Goal: Task Accomplishment & Management: Complete application form

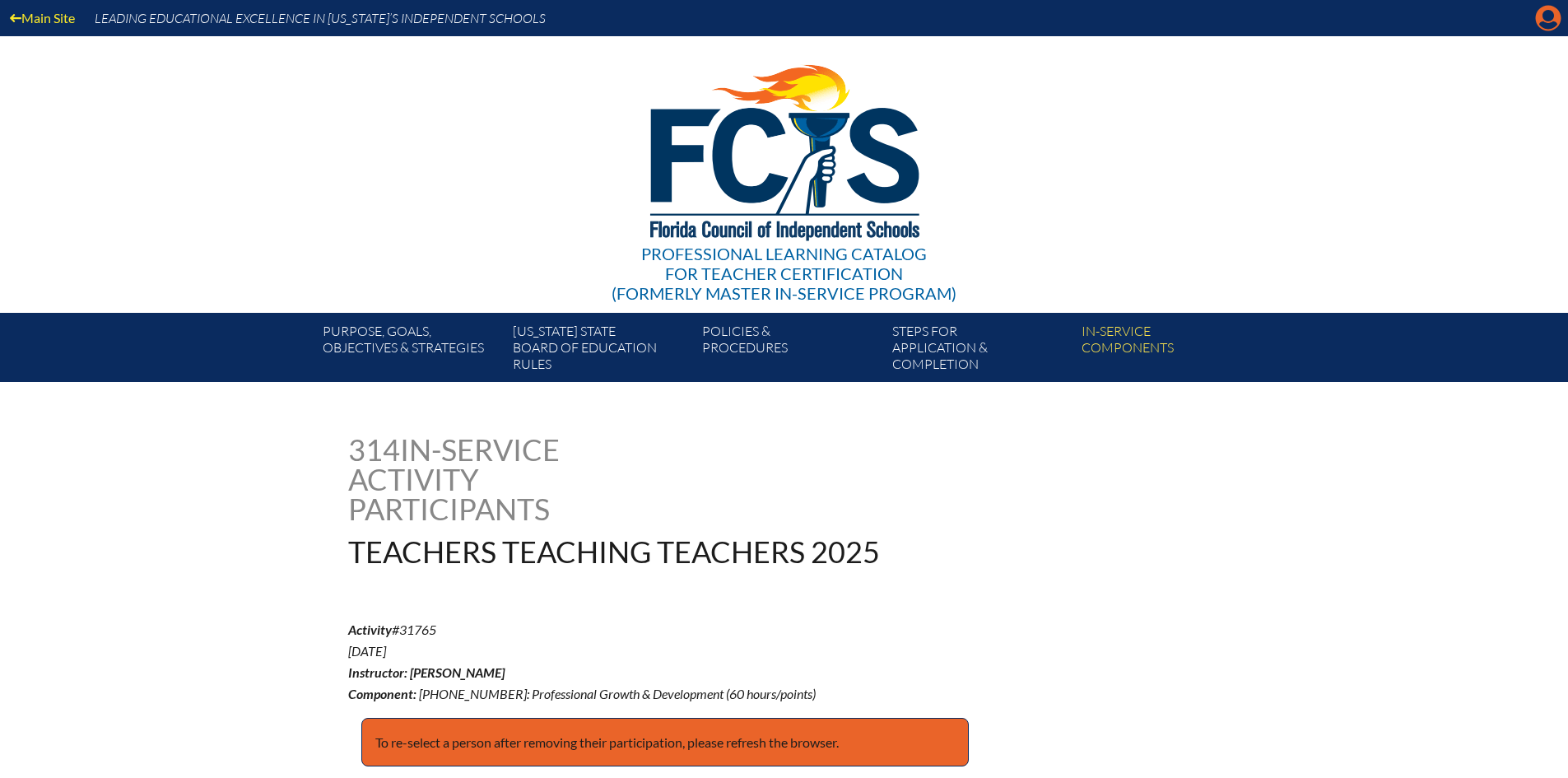
click at [1547, 22] on icon at bounding box center [1549, 19] width 25 height 25
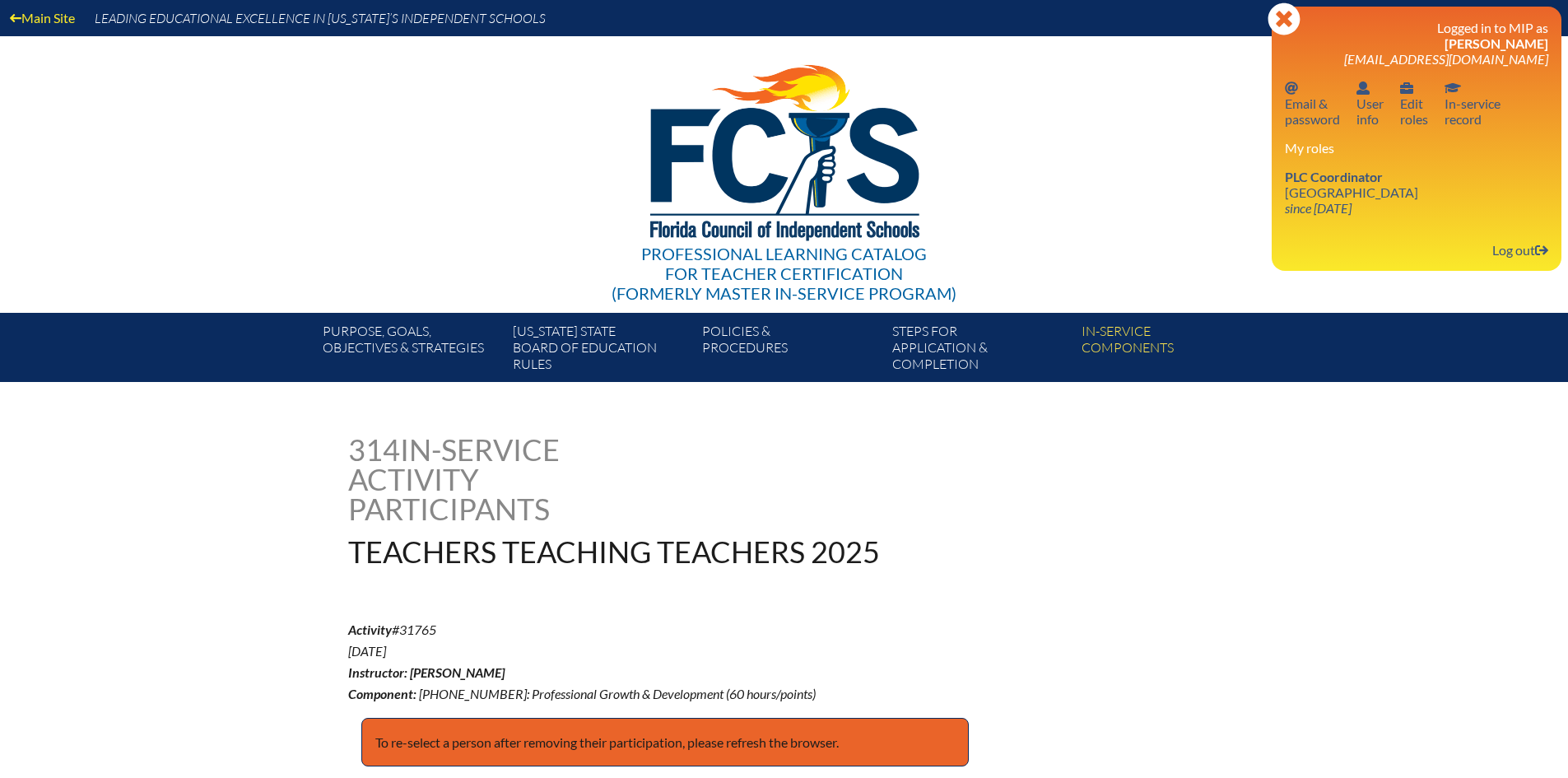
click at [1333, 213] on icon "since [DATE]" at bounding box center [1319, 208] width 66 height 16
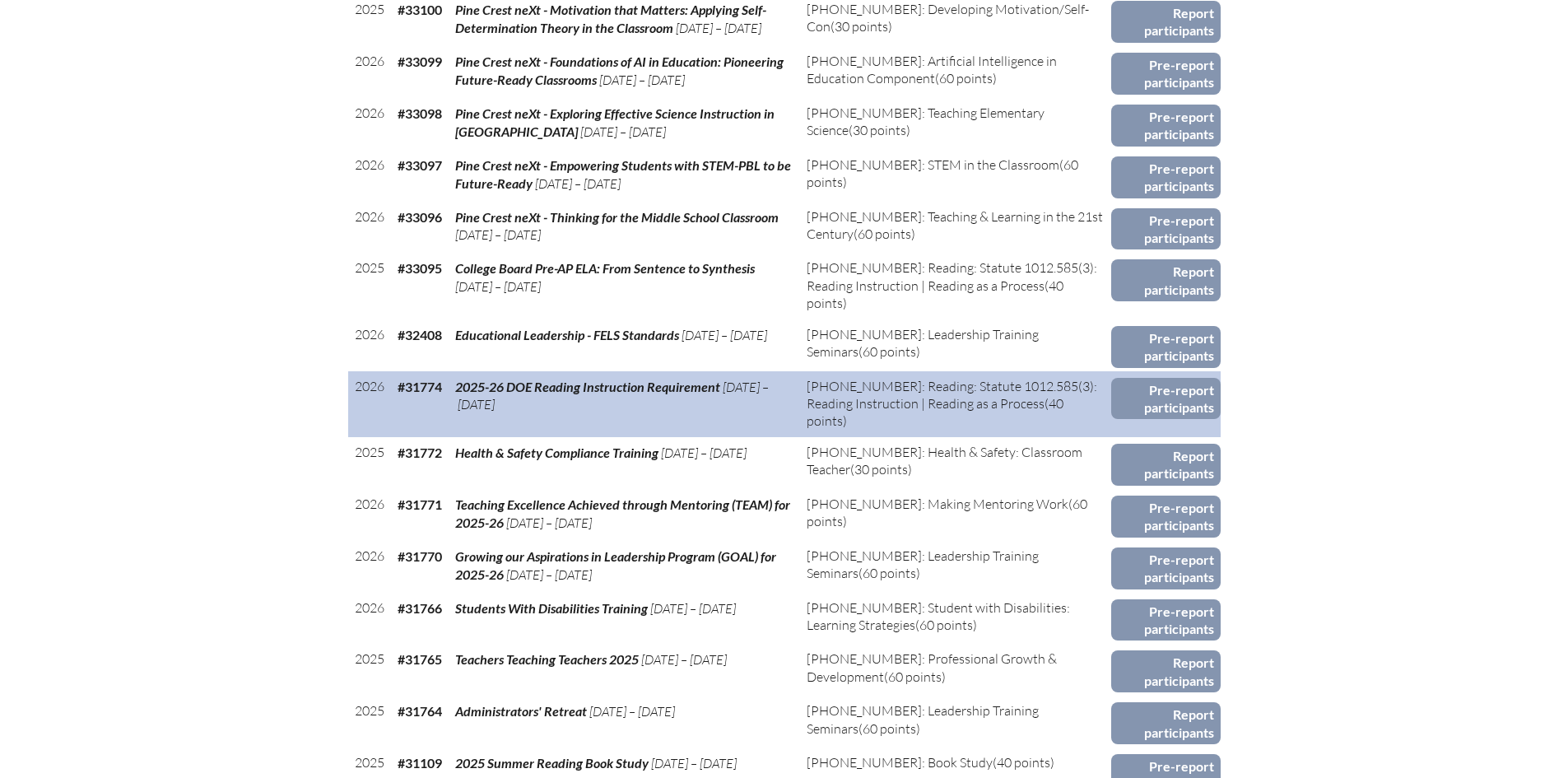
scroll to position [1070, 0]
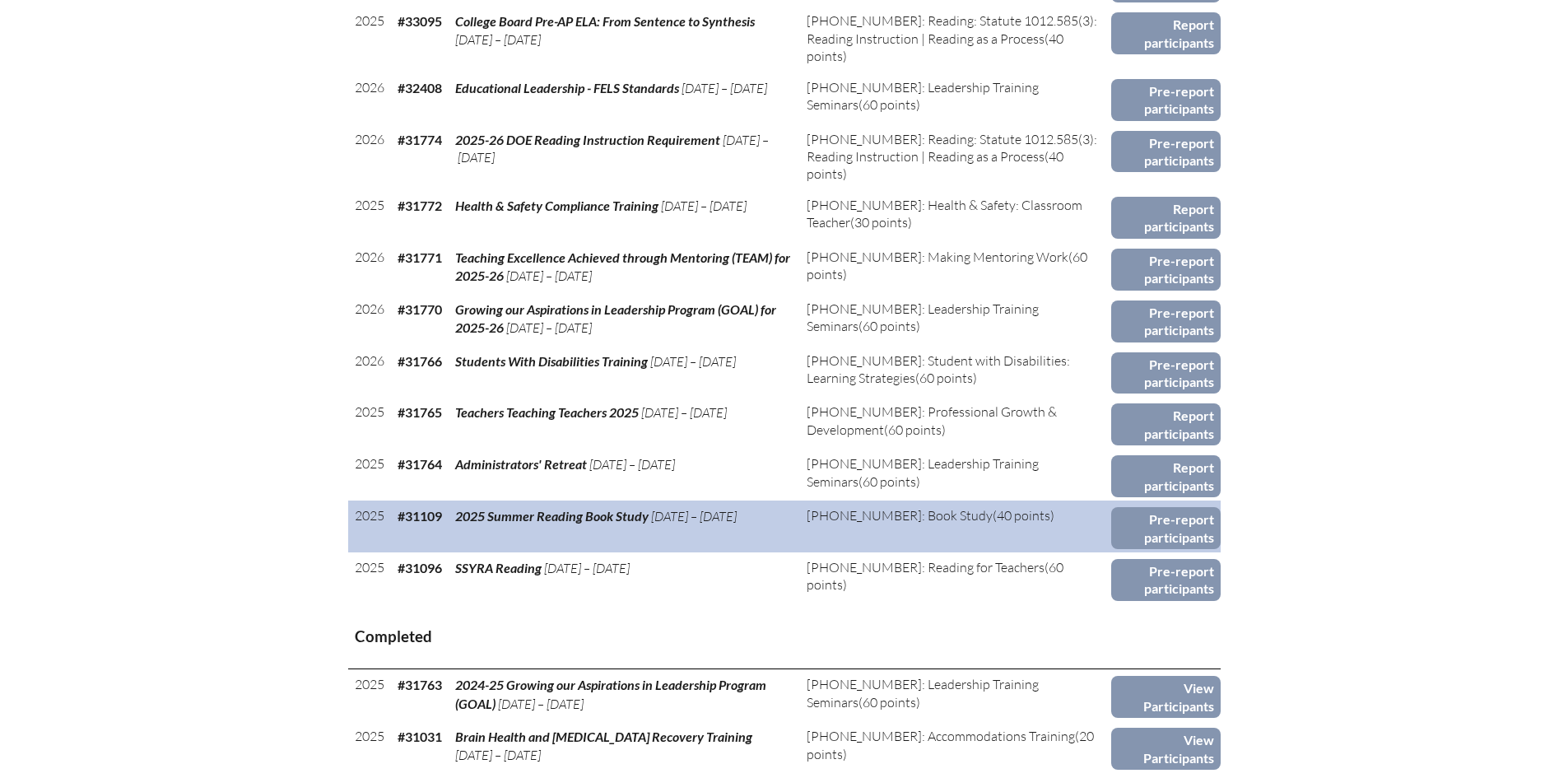
click at [1154, 500] on td "Pre-report participants" at bounding box center [1166, 526] width 109 height 52
click at [1152, 513] on link "Pre-report participants" at bounding box center [1166, 528] width 109 height 42
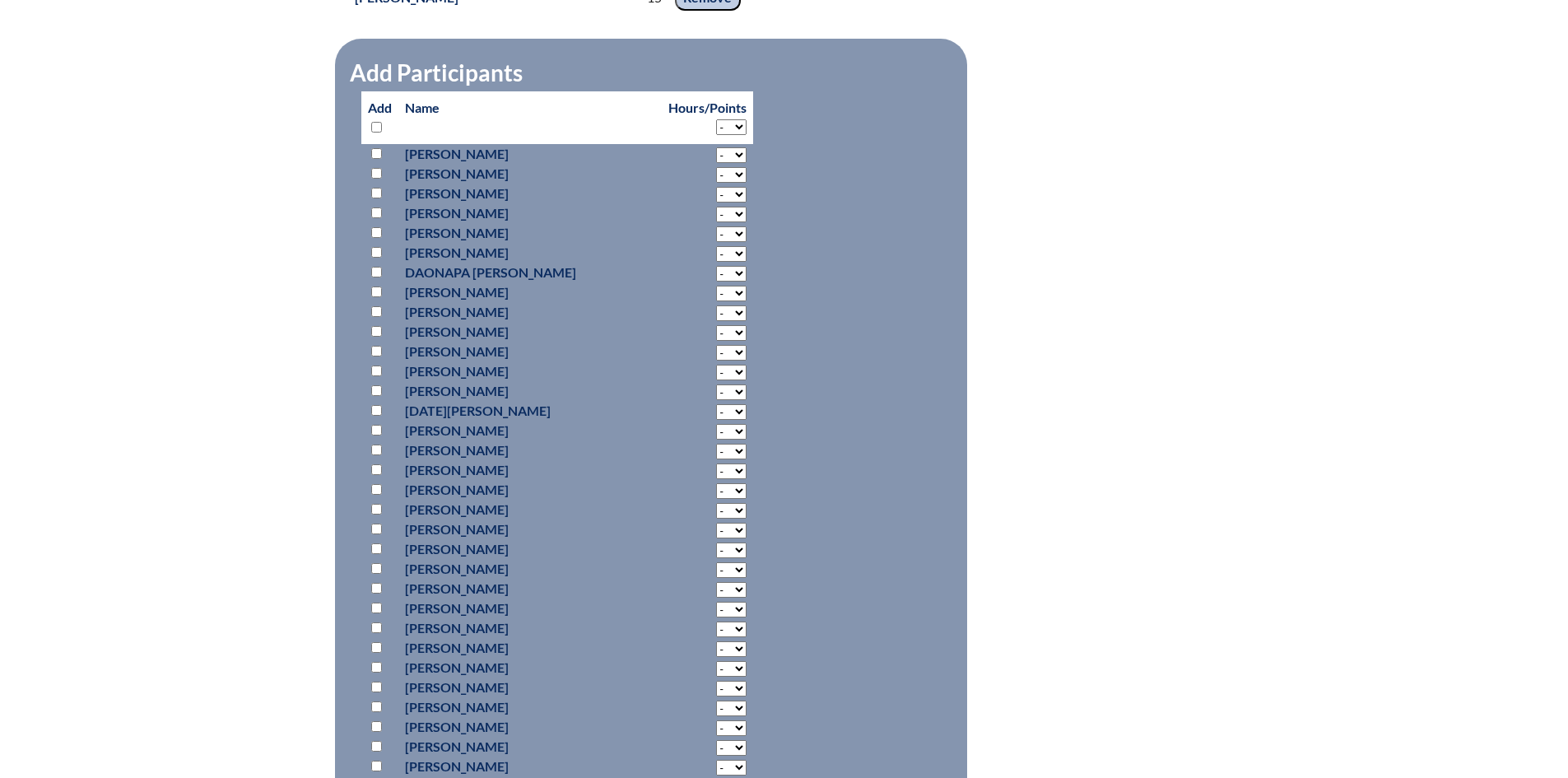
scroll to position [4116, 0]
click at [717, 129] on select "- 2 3 4 5 6 7 8 9 10 11 12 13 14 15 16 17 18" at bounding box center [731, 127] width 30 height 16
select select "15"
click at [717, 119] on select "- 2 3 4 5 6 7 8 9 10 11 12 13 14 15 16 17 18" at bounding box center [731, 127] width 30 height 16
select select "15"
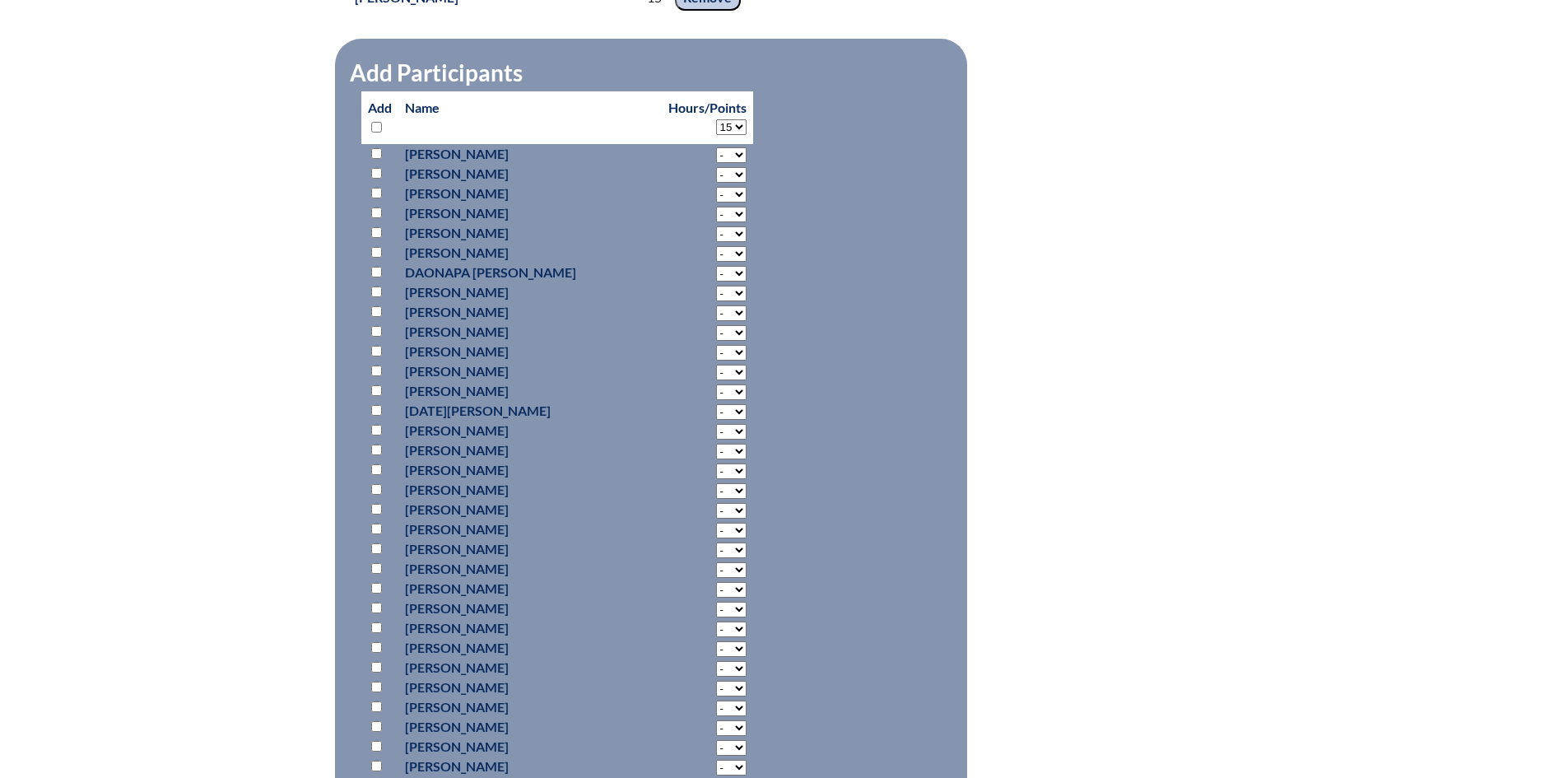
select select "15"
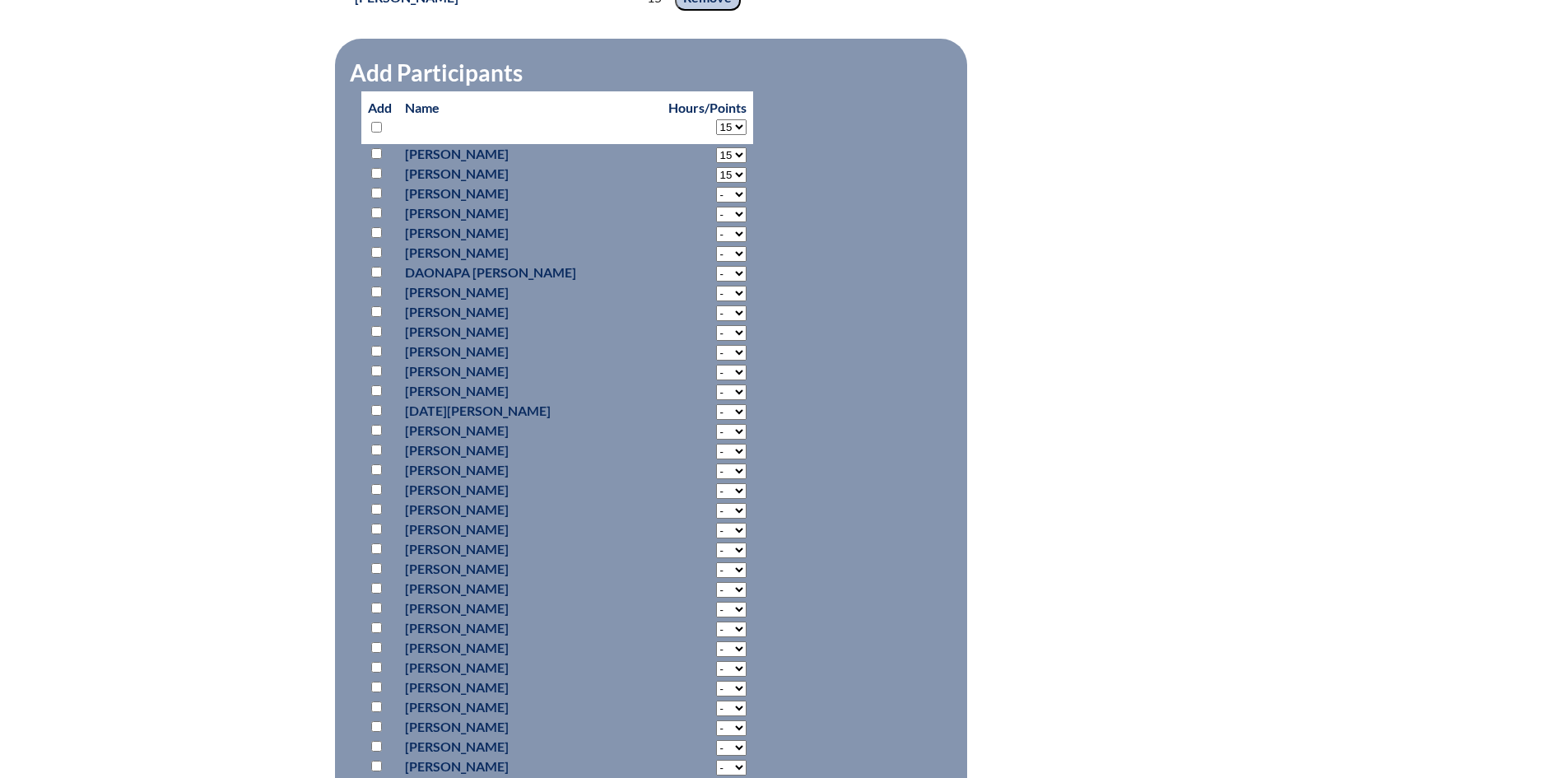
select select "15"
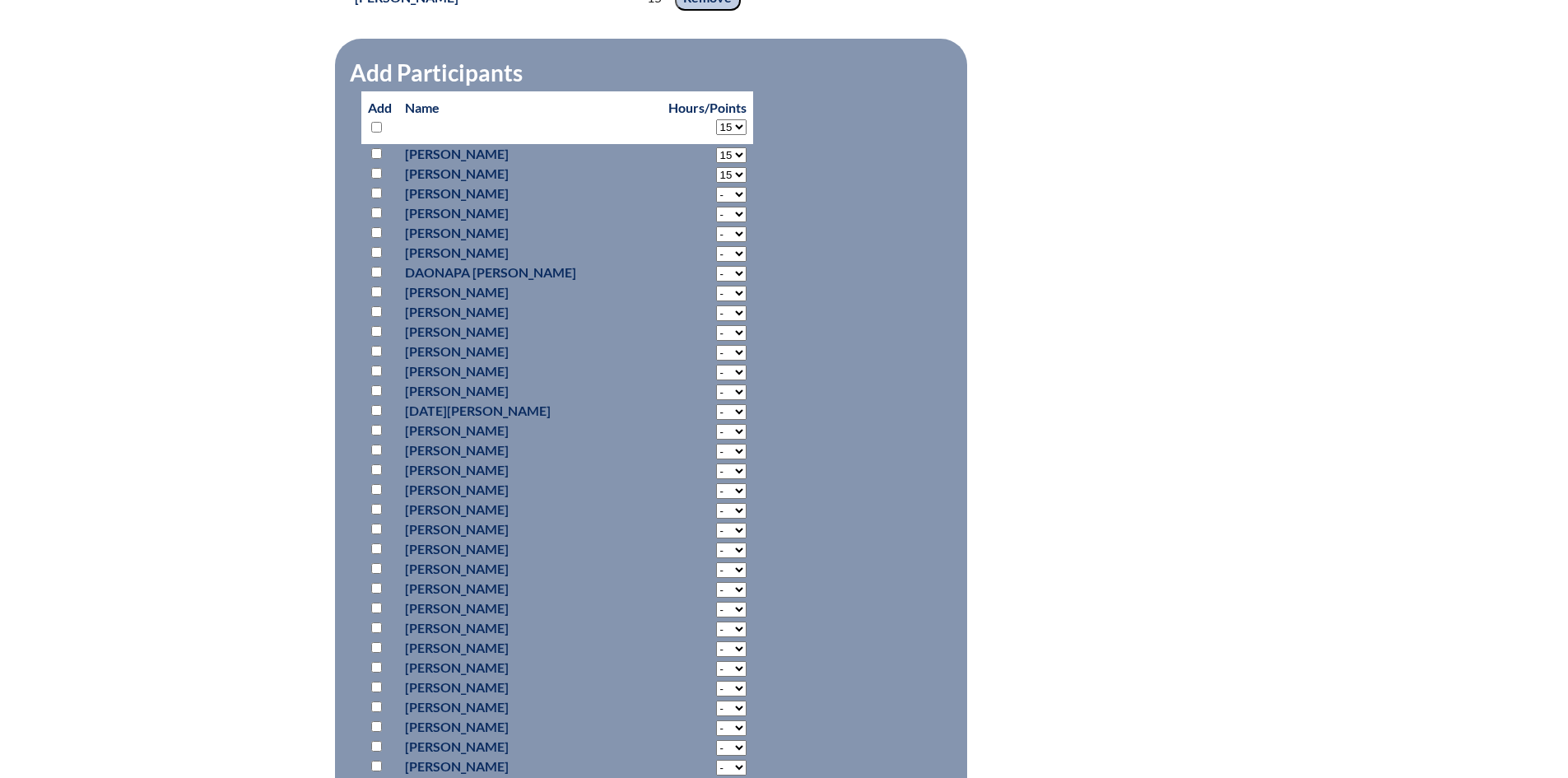
select select "15"
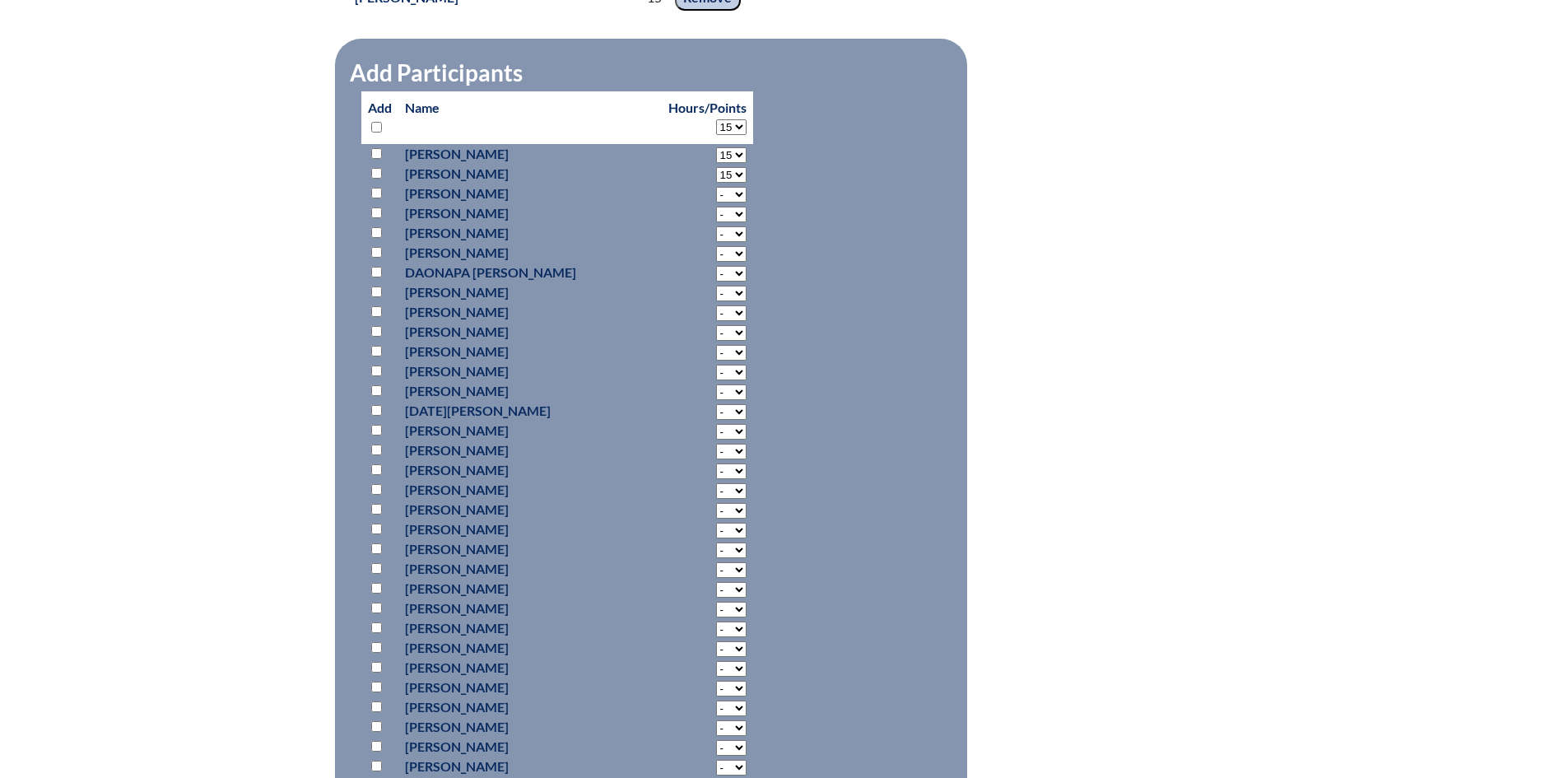
select select "15"
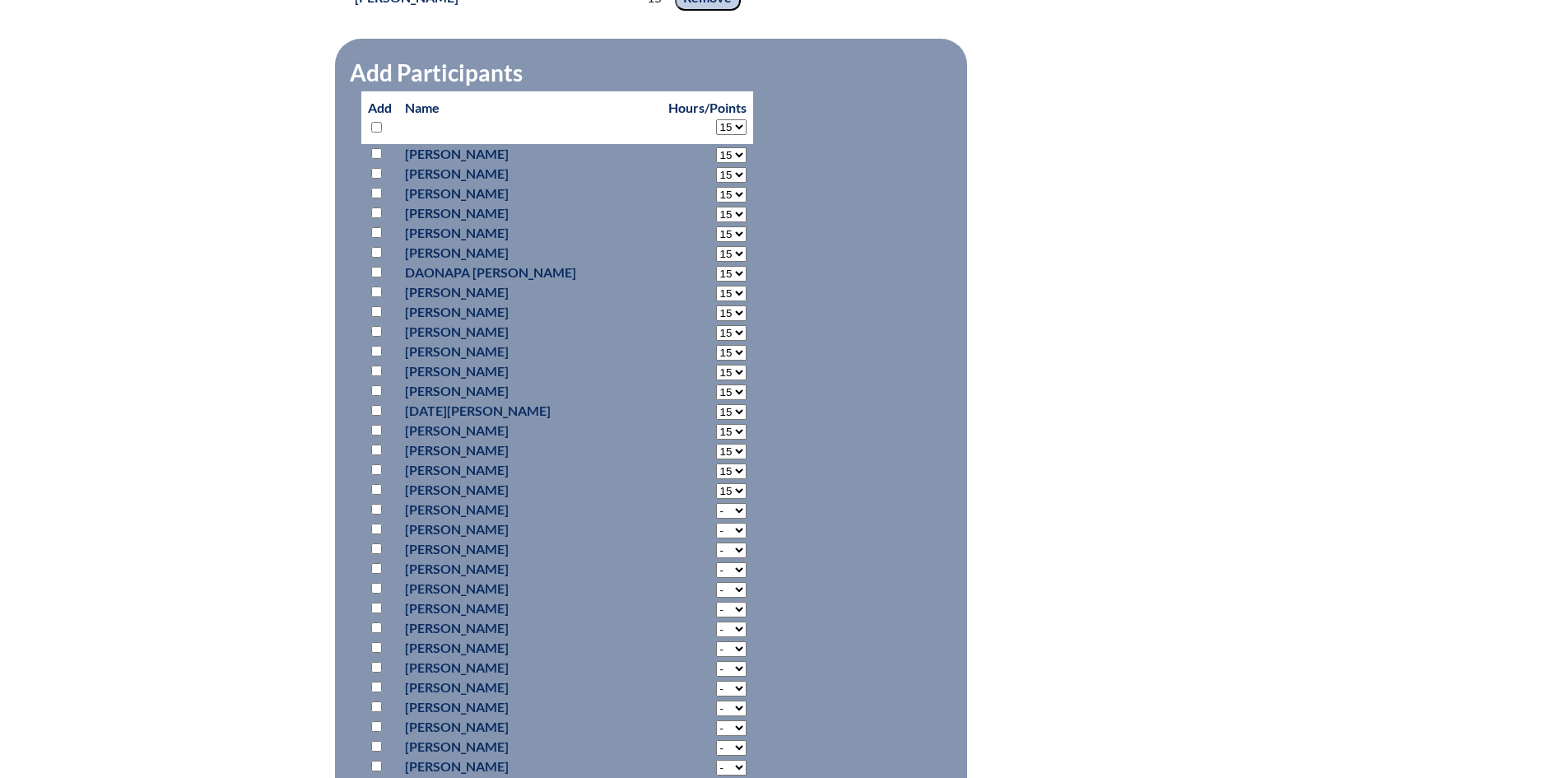
select select "15"
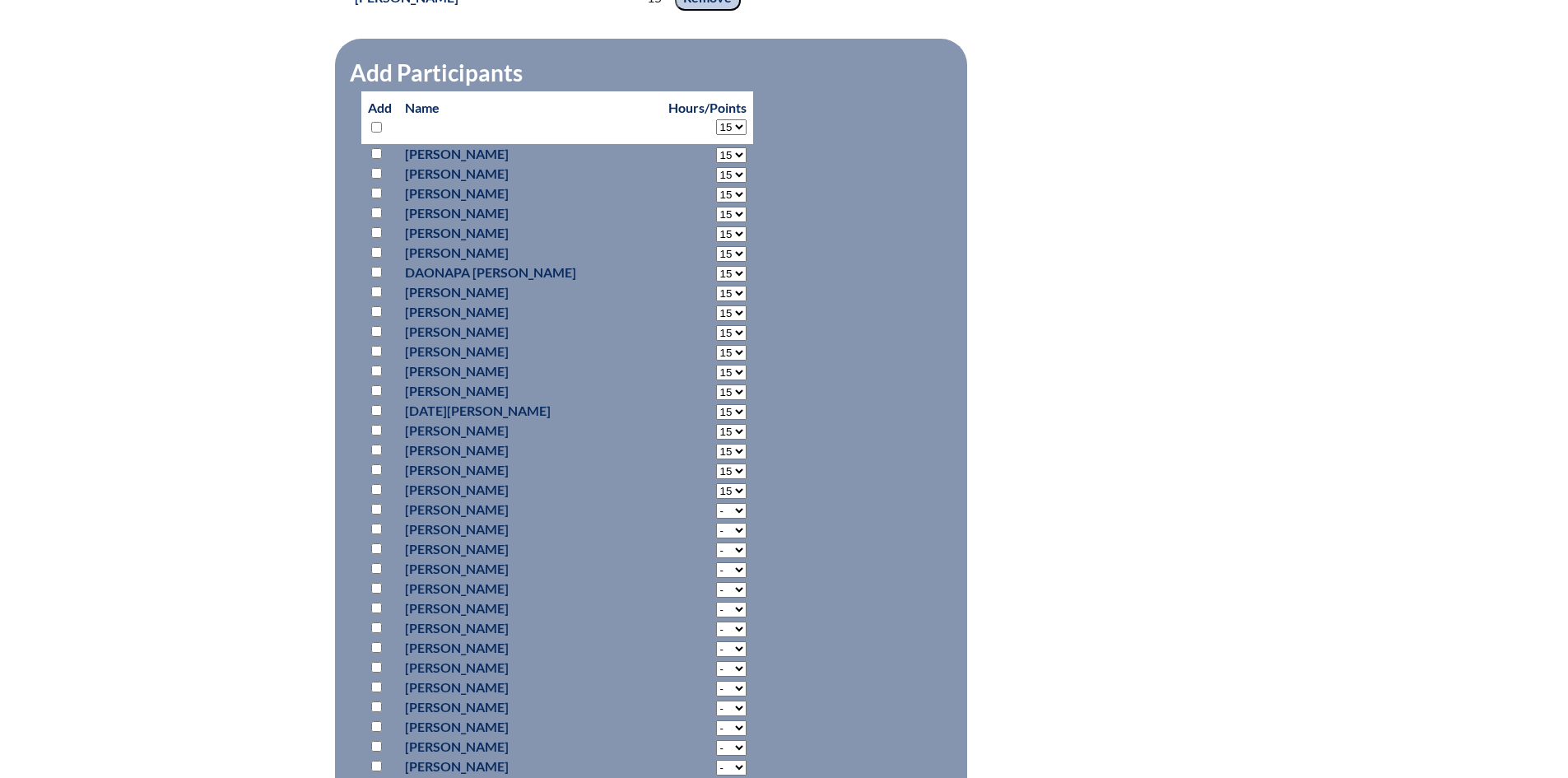
select select "15"
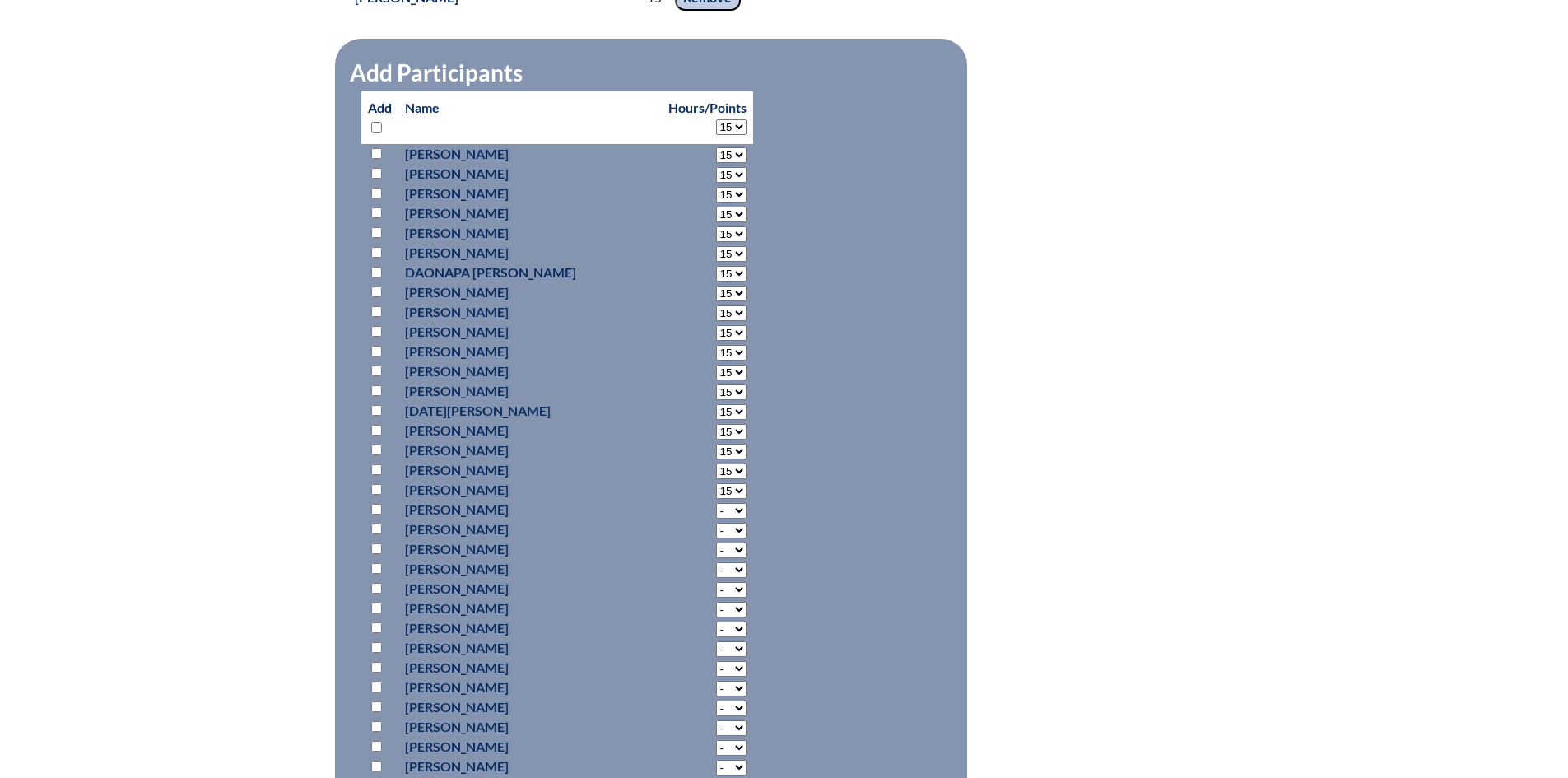
select select "15"
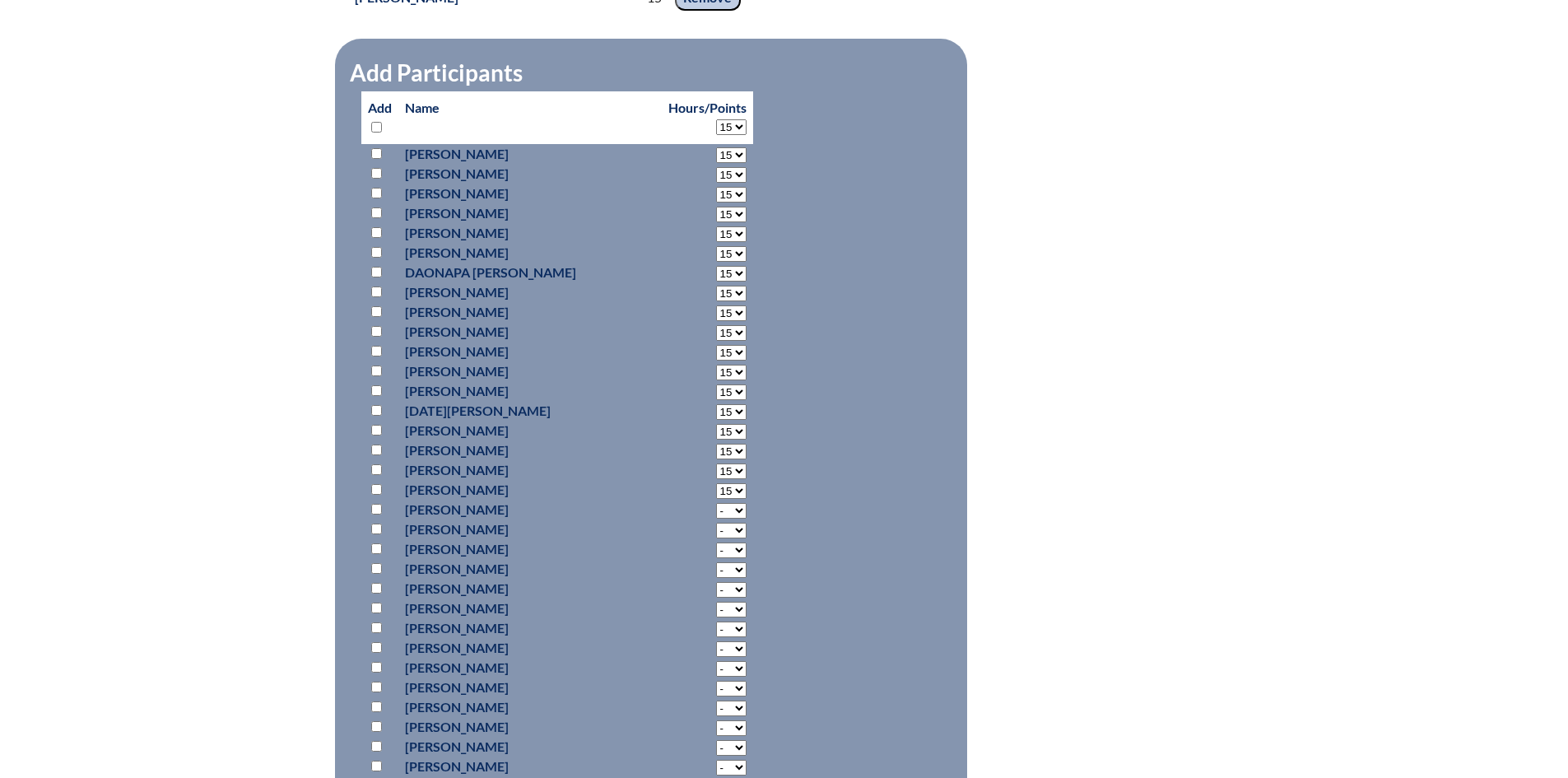
select select "15"
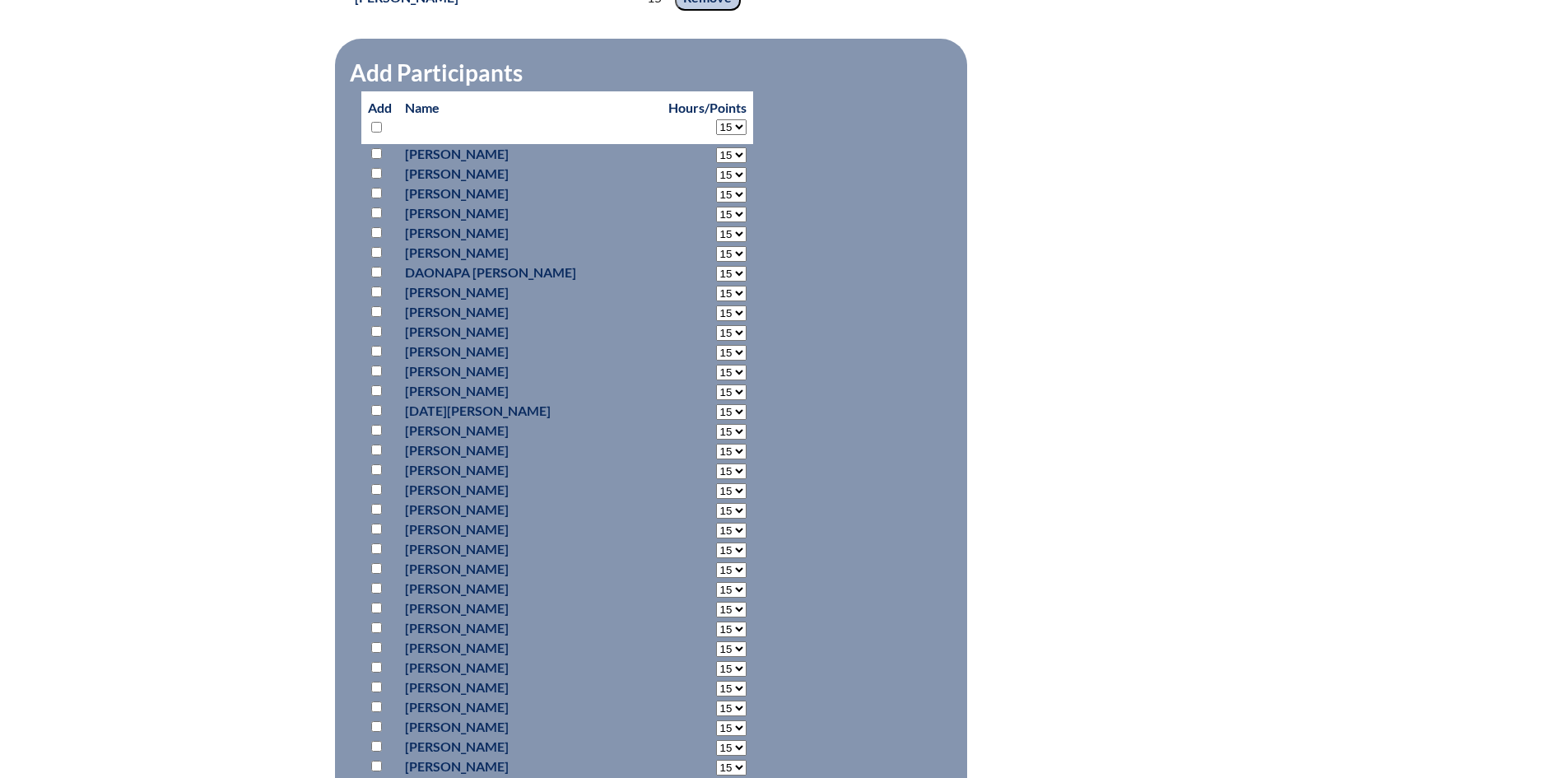
select select "15"
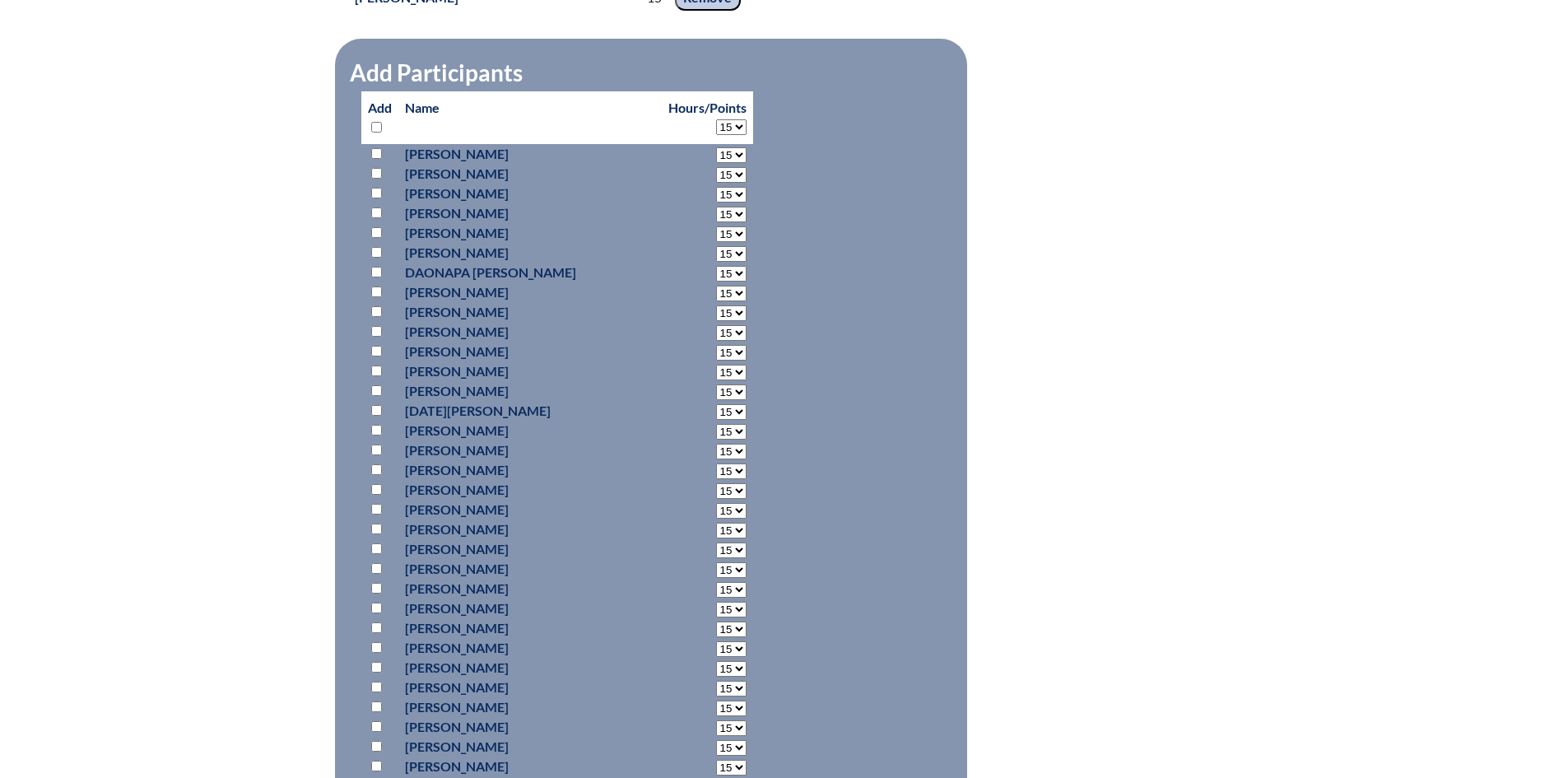
select select "15"
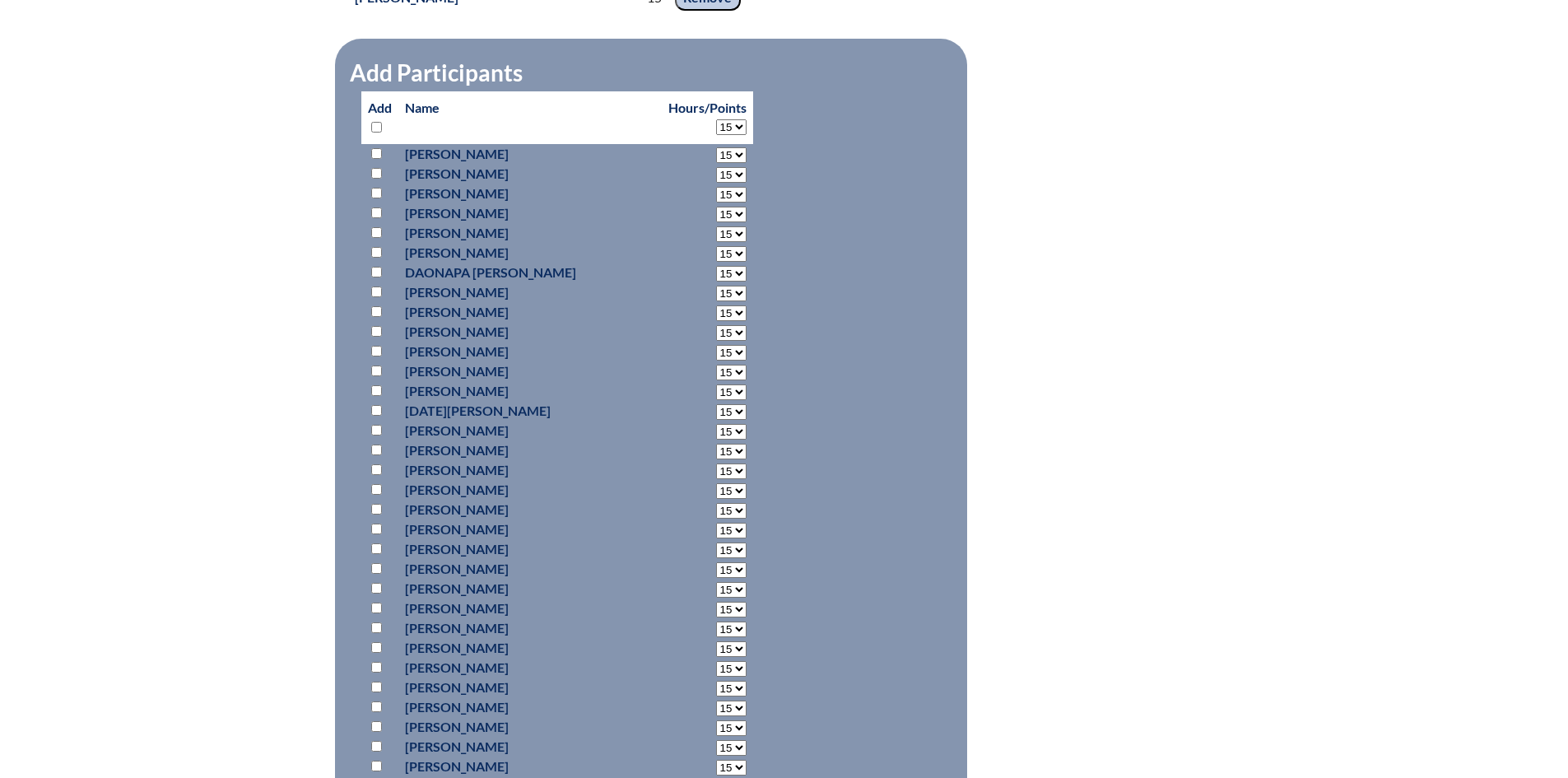
select select "15"
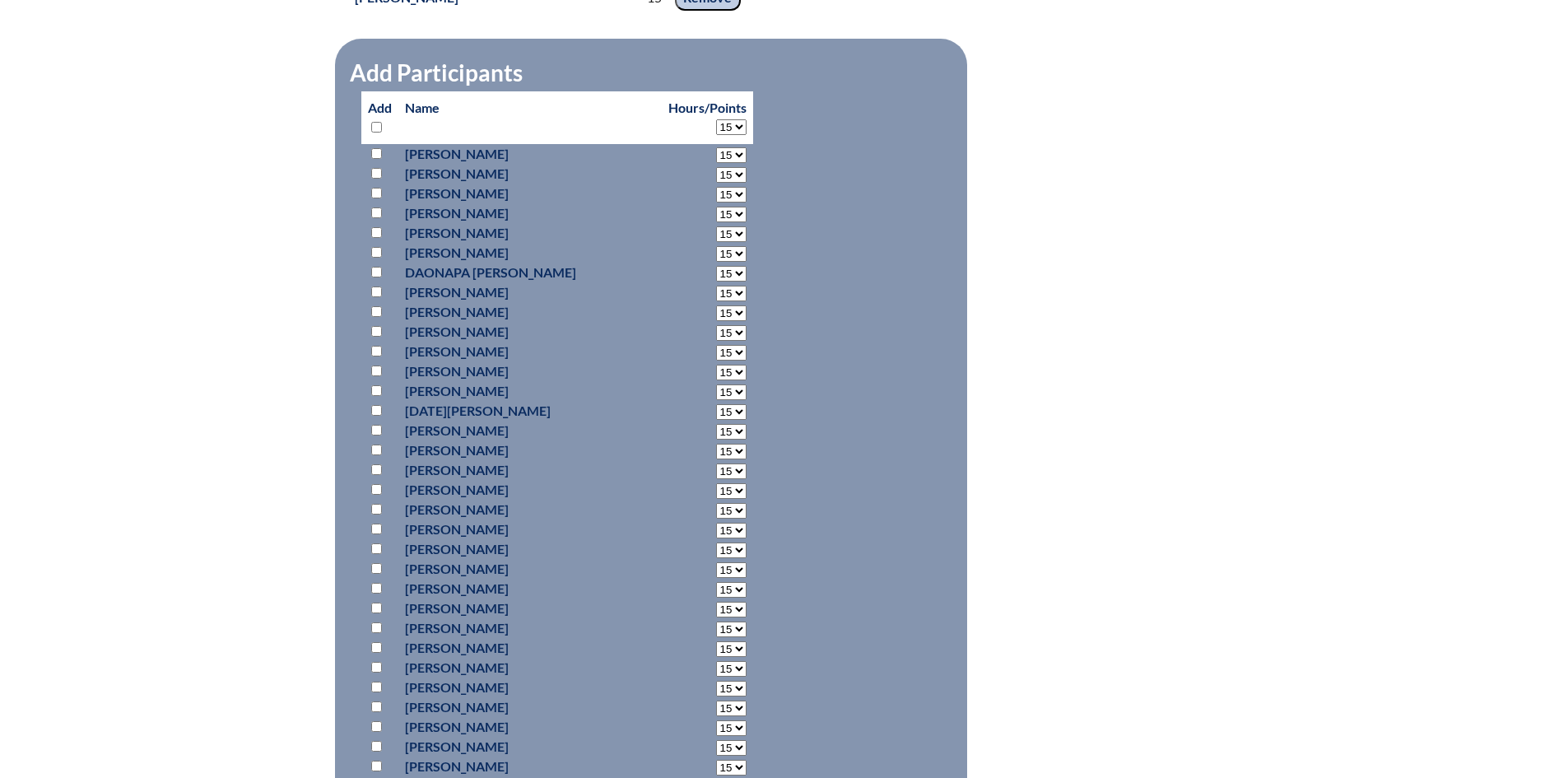
select select "15"
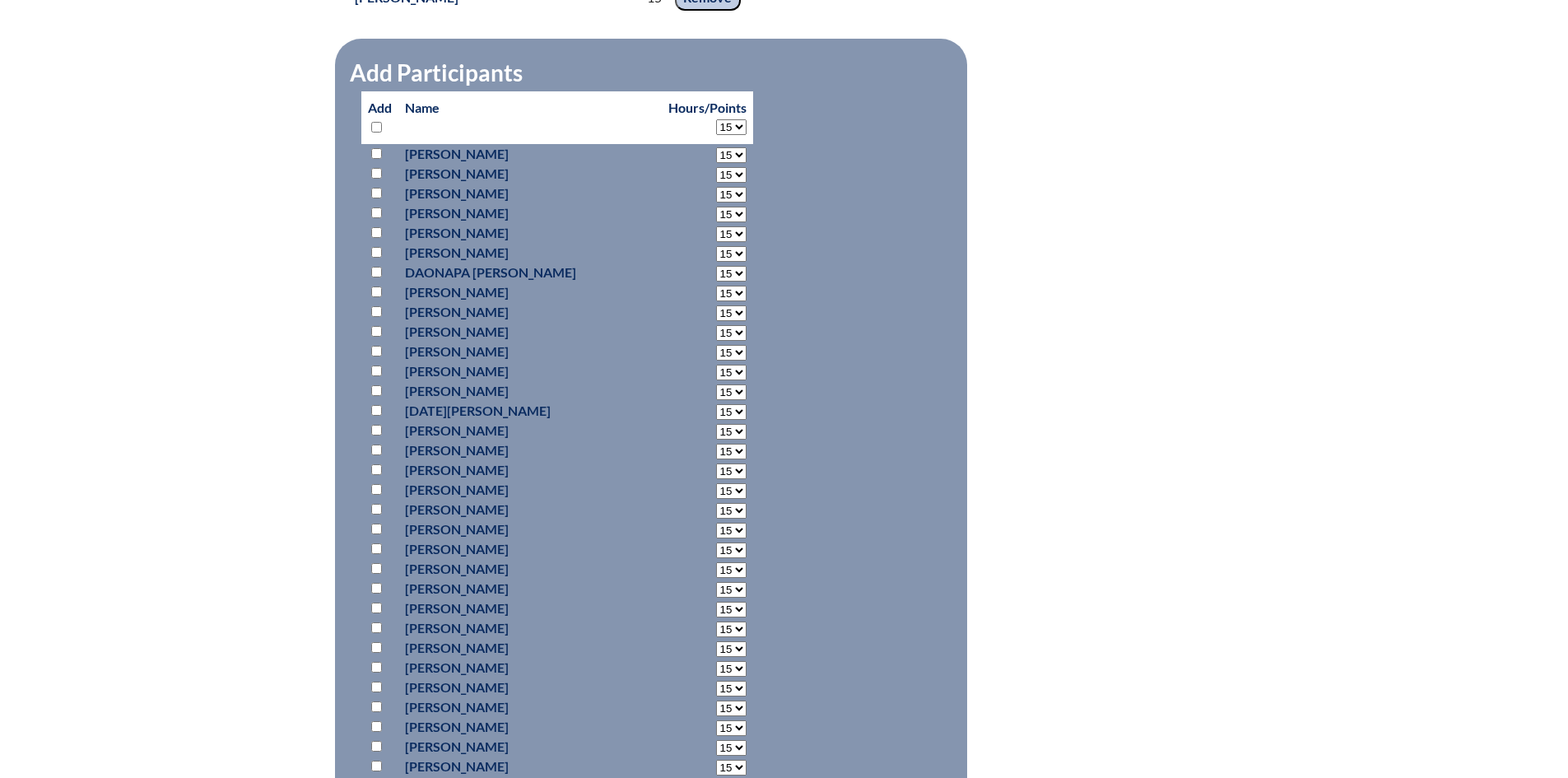
select select "15"
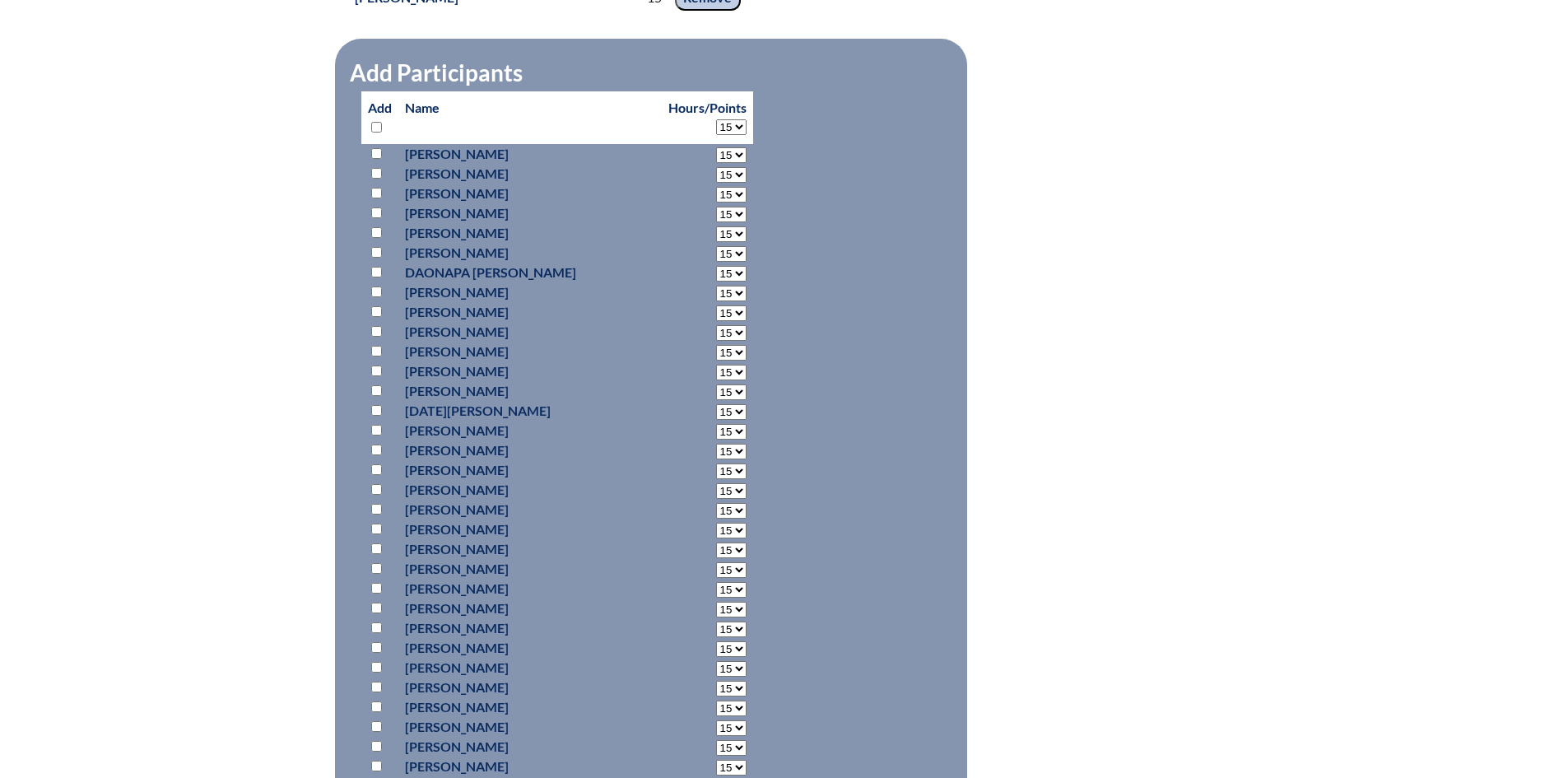
select select "15"
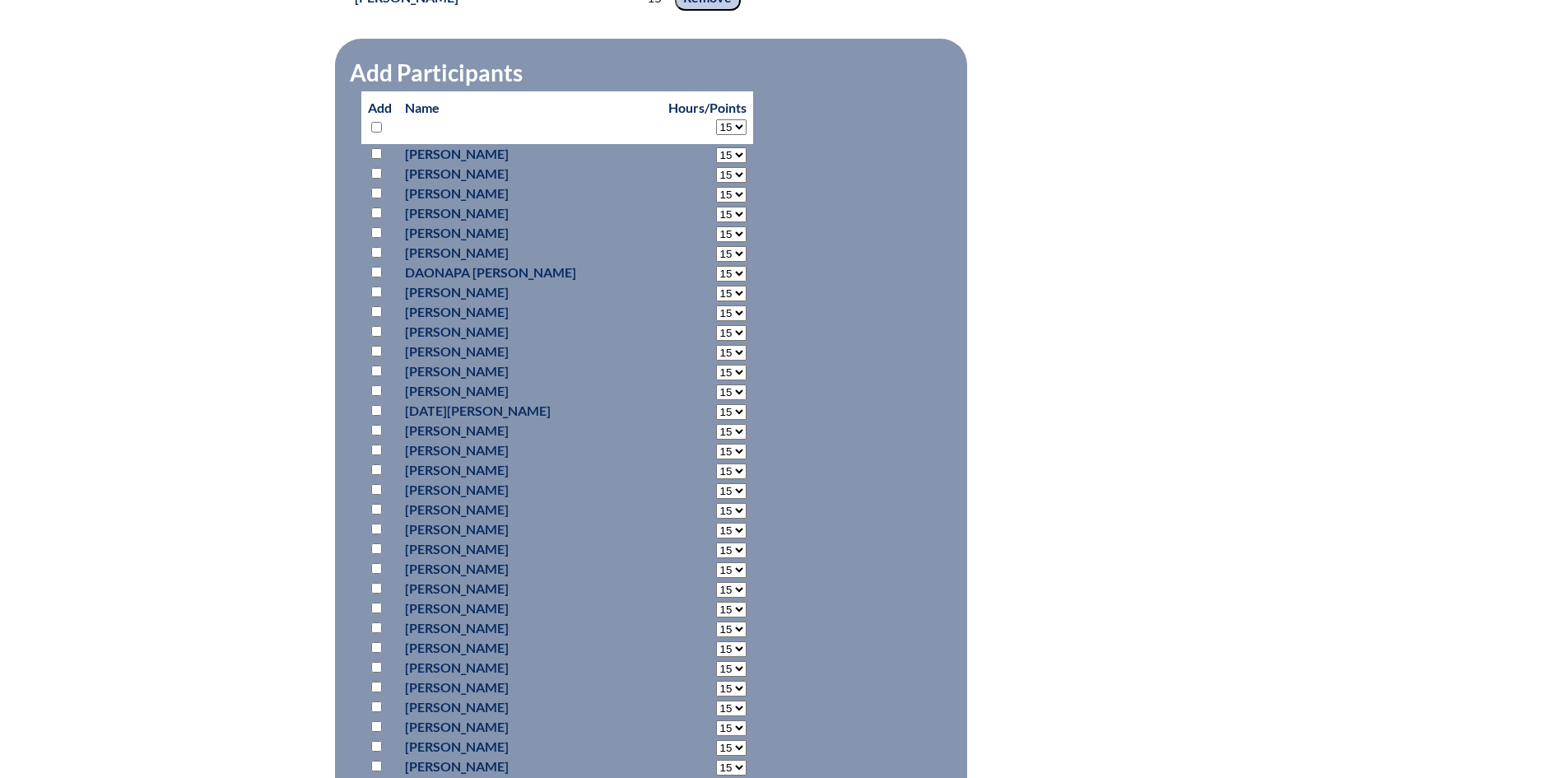
select select "15"
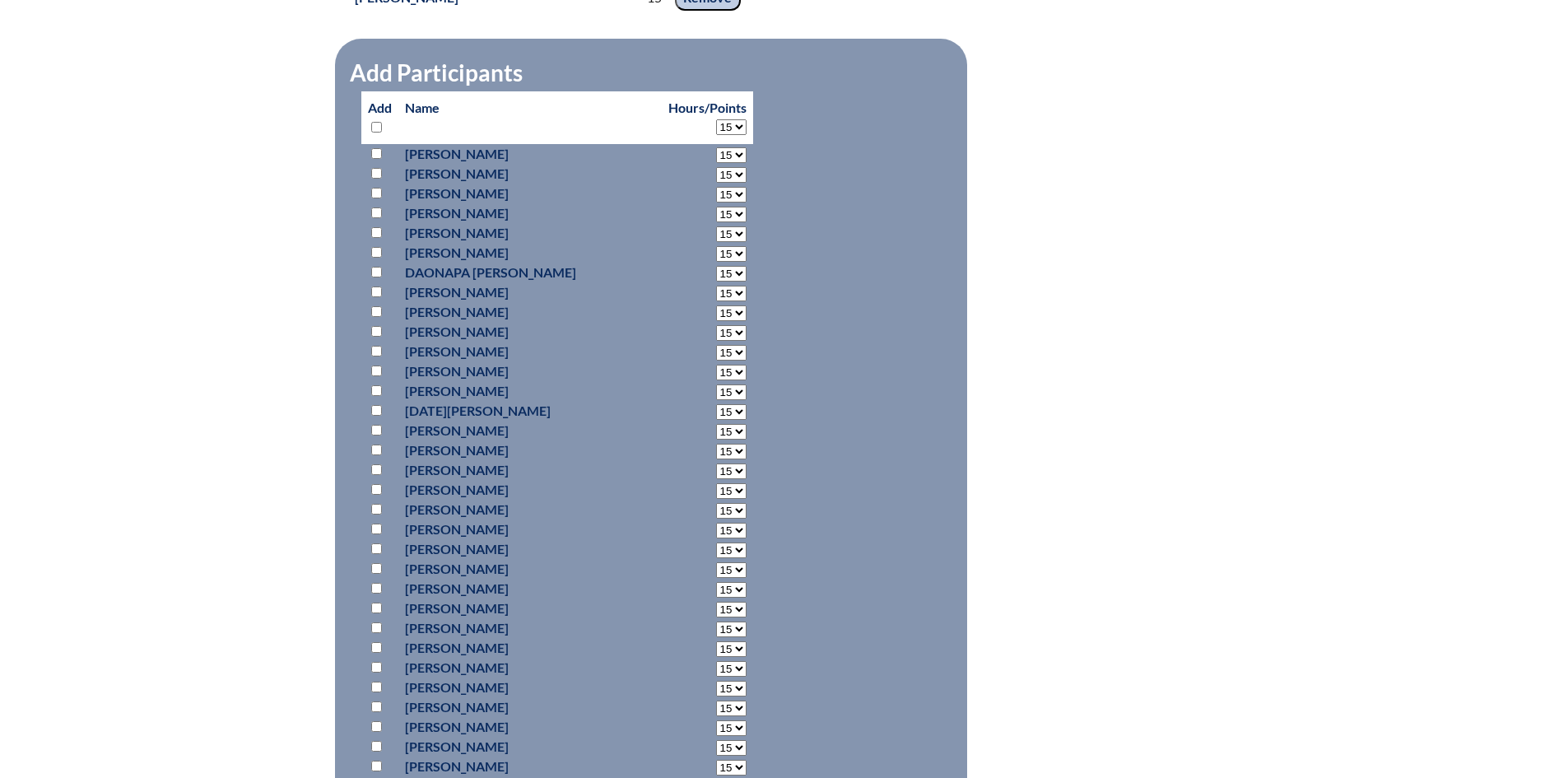
select select "15"
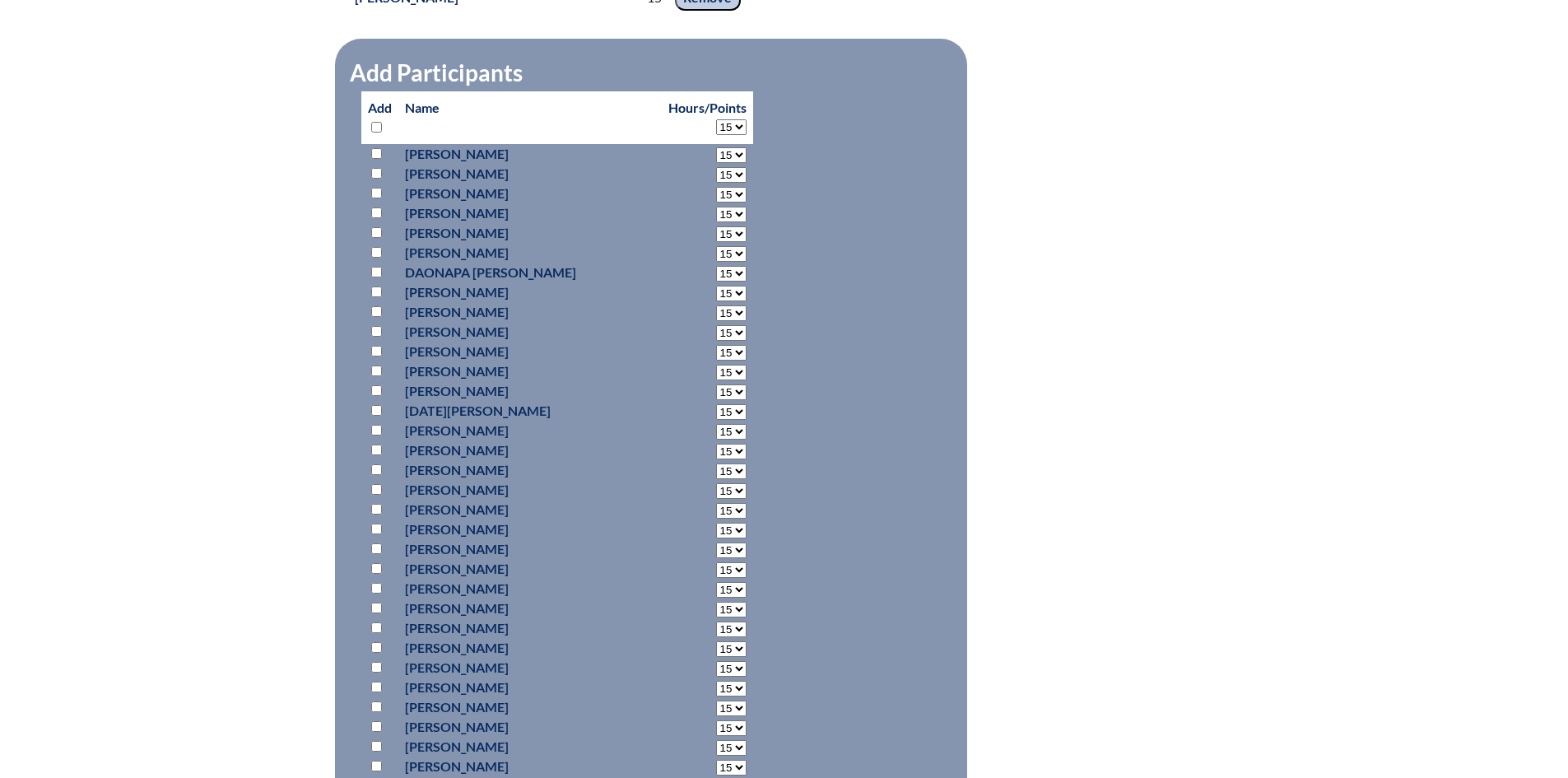
select select "15"
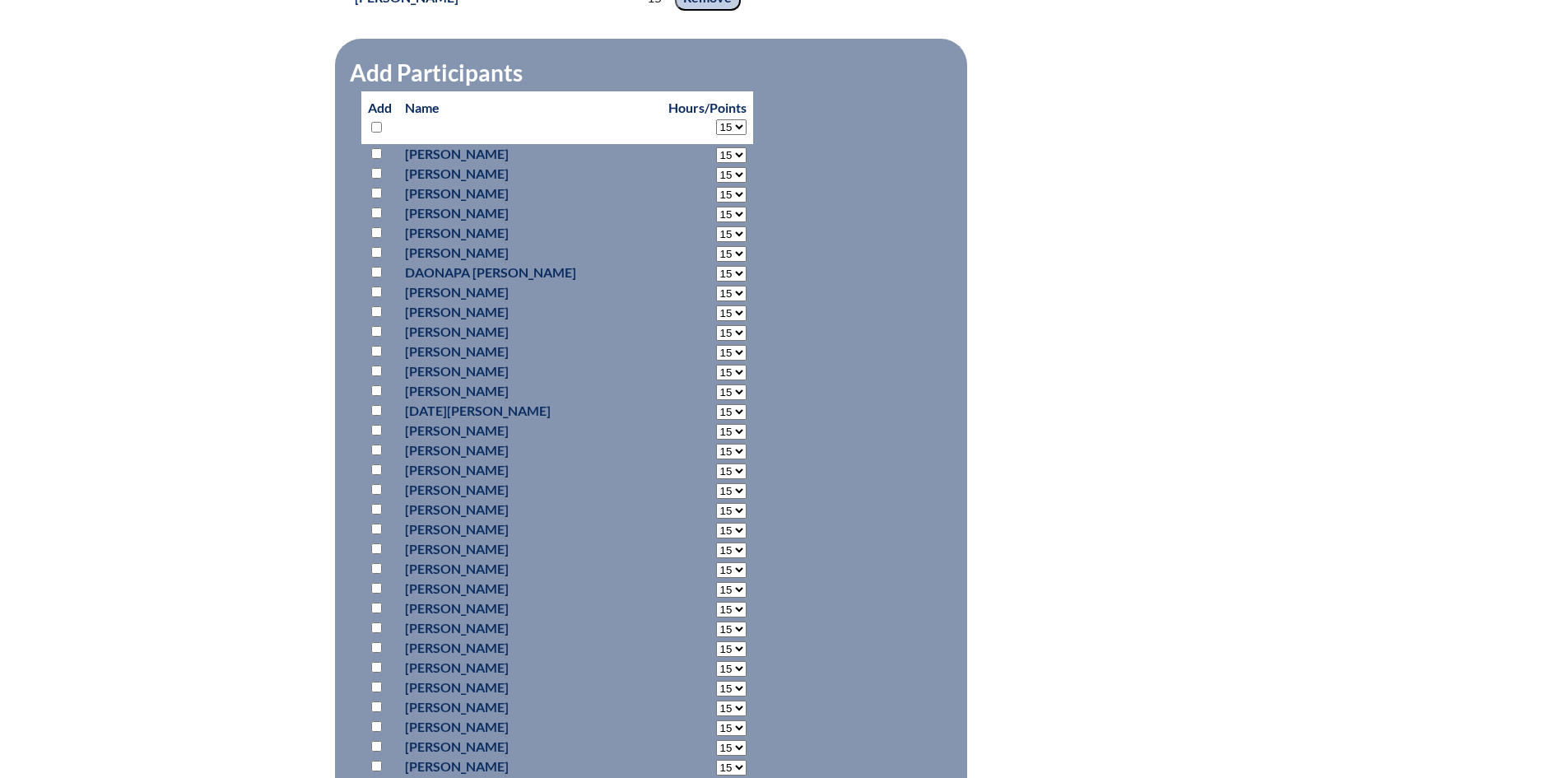
select select "15"
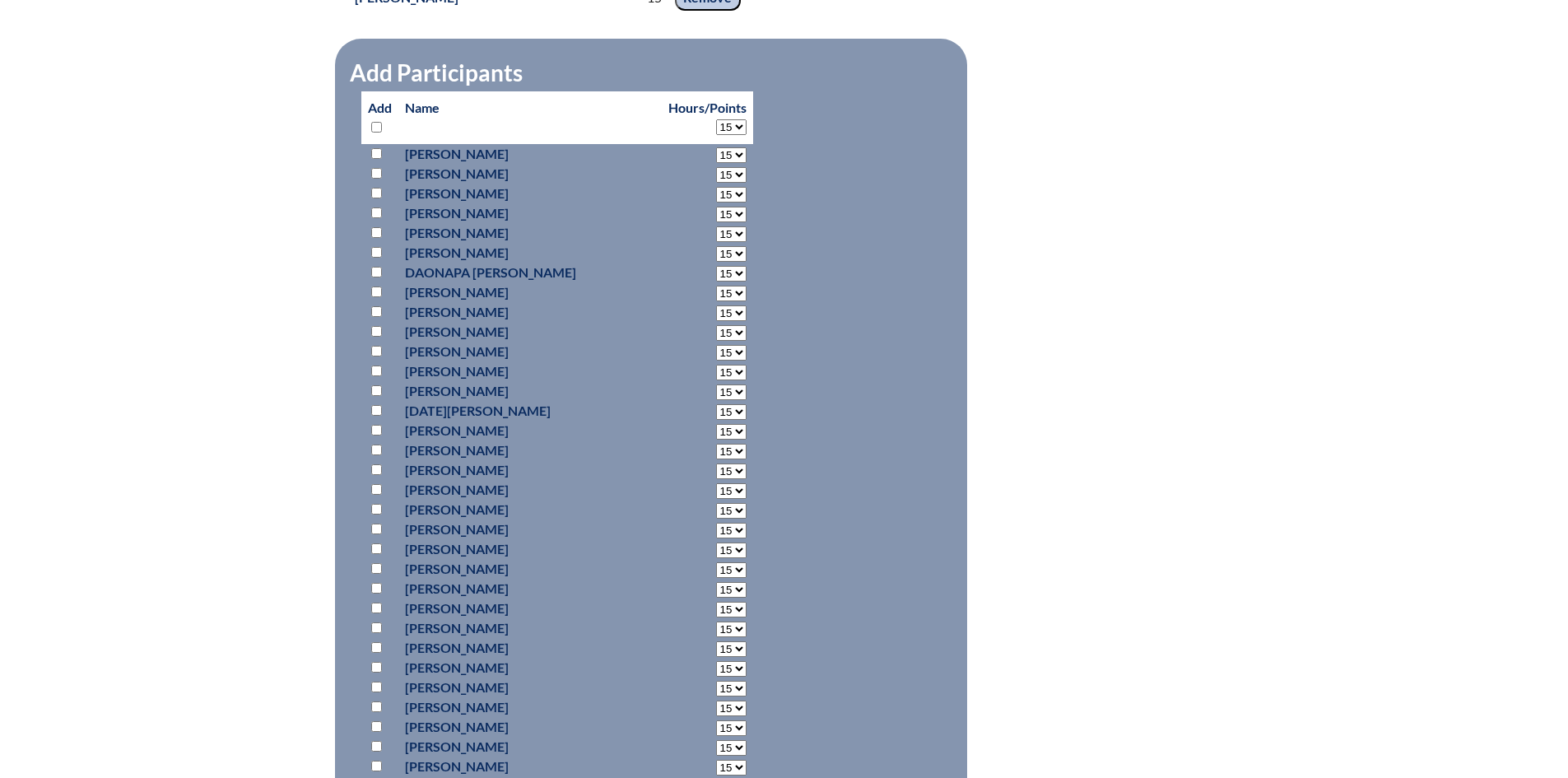
select select "15"
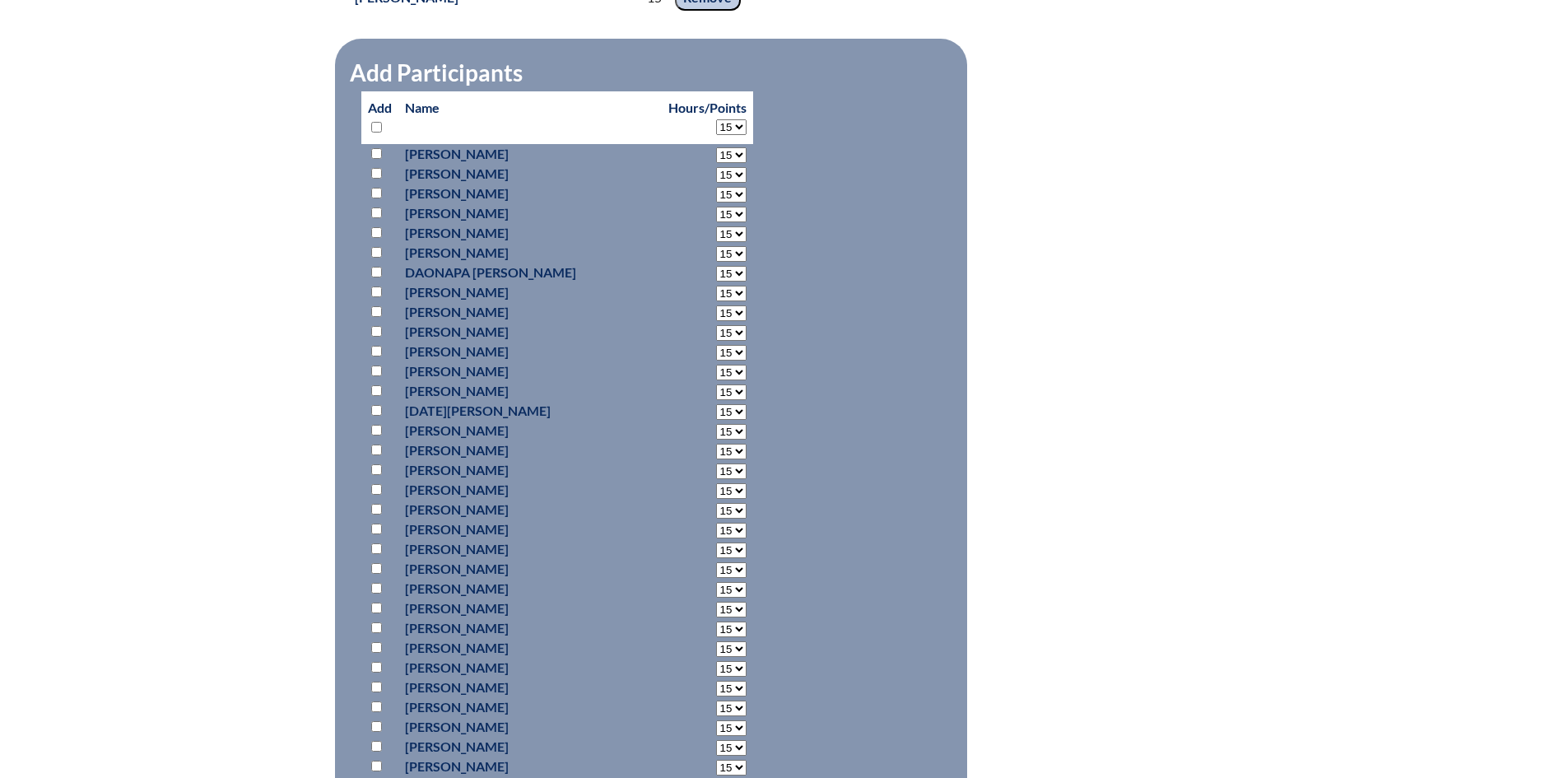
select select "15"
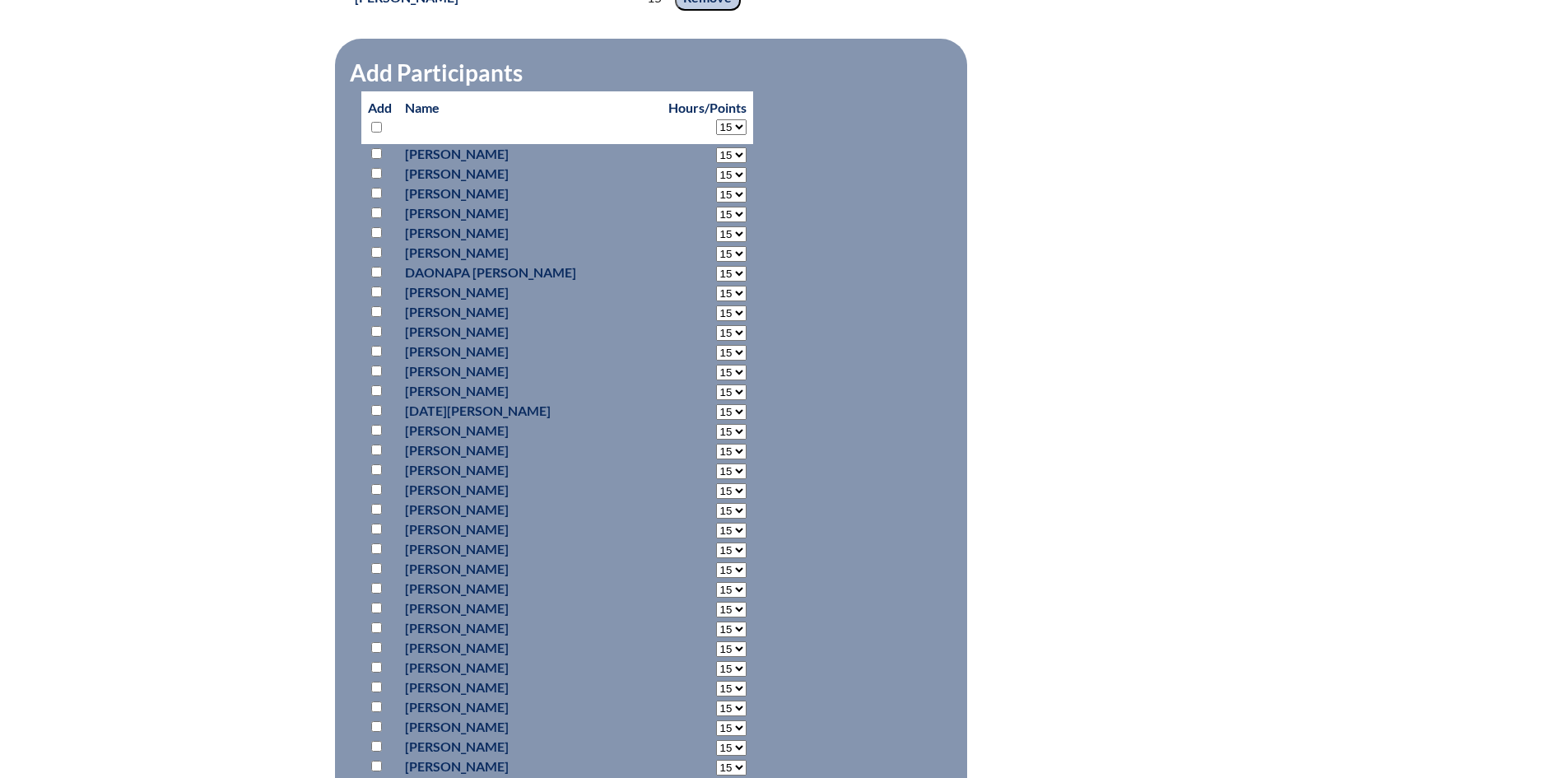
select select "15"
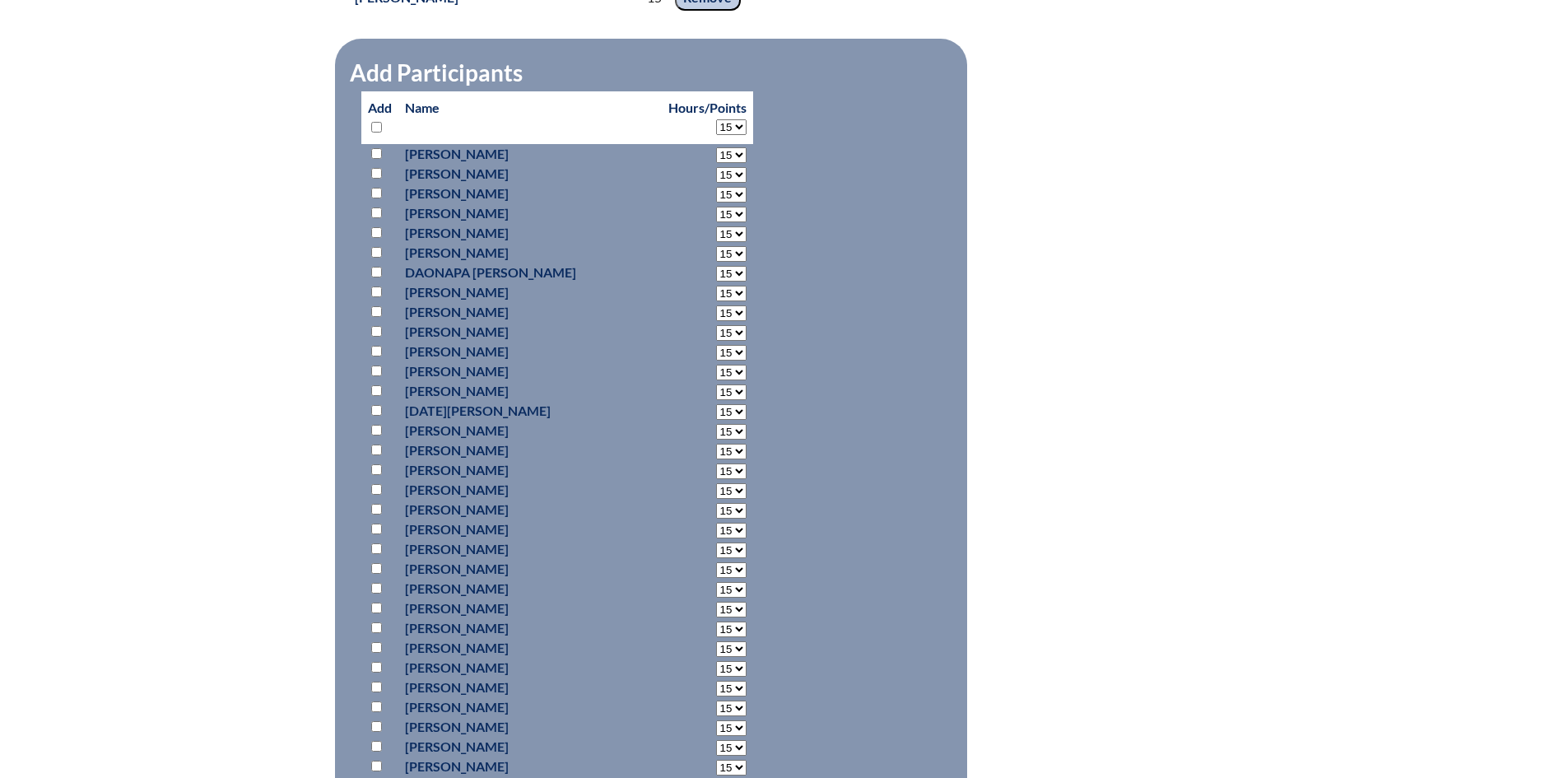
select select "15"
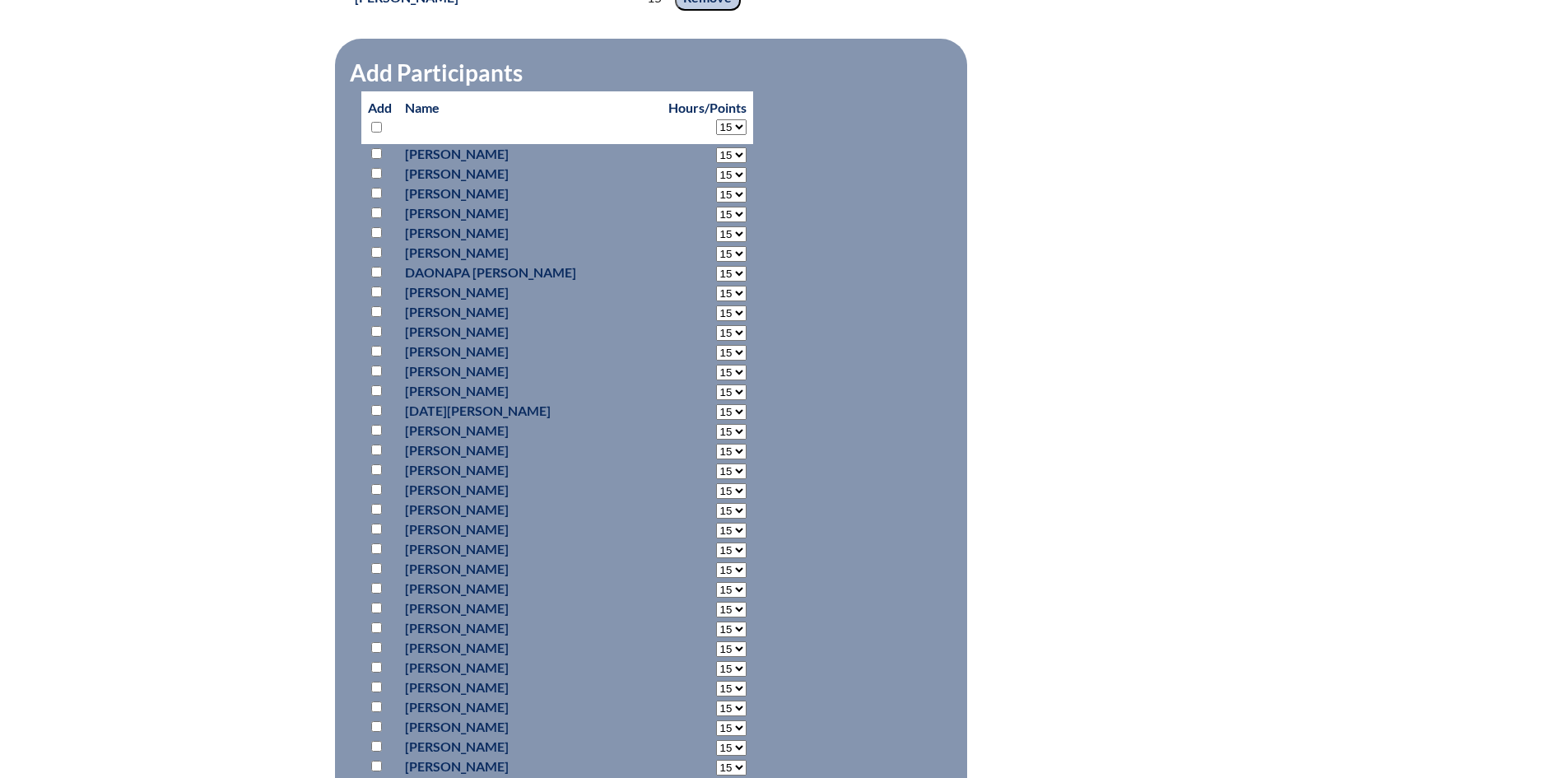
select select "15"
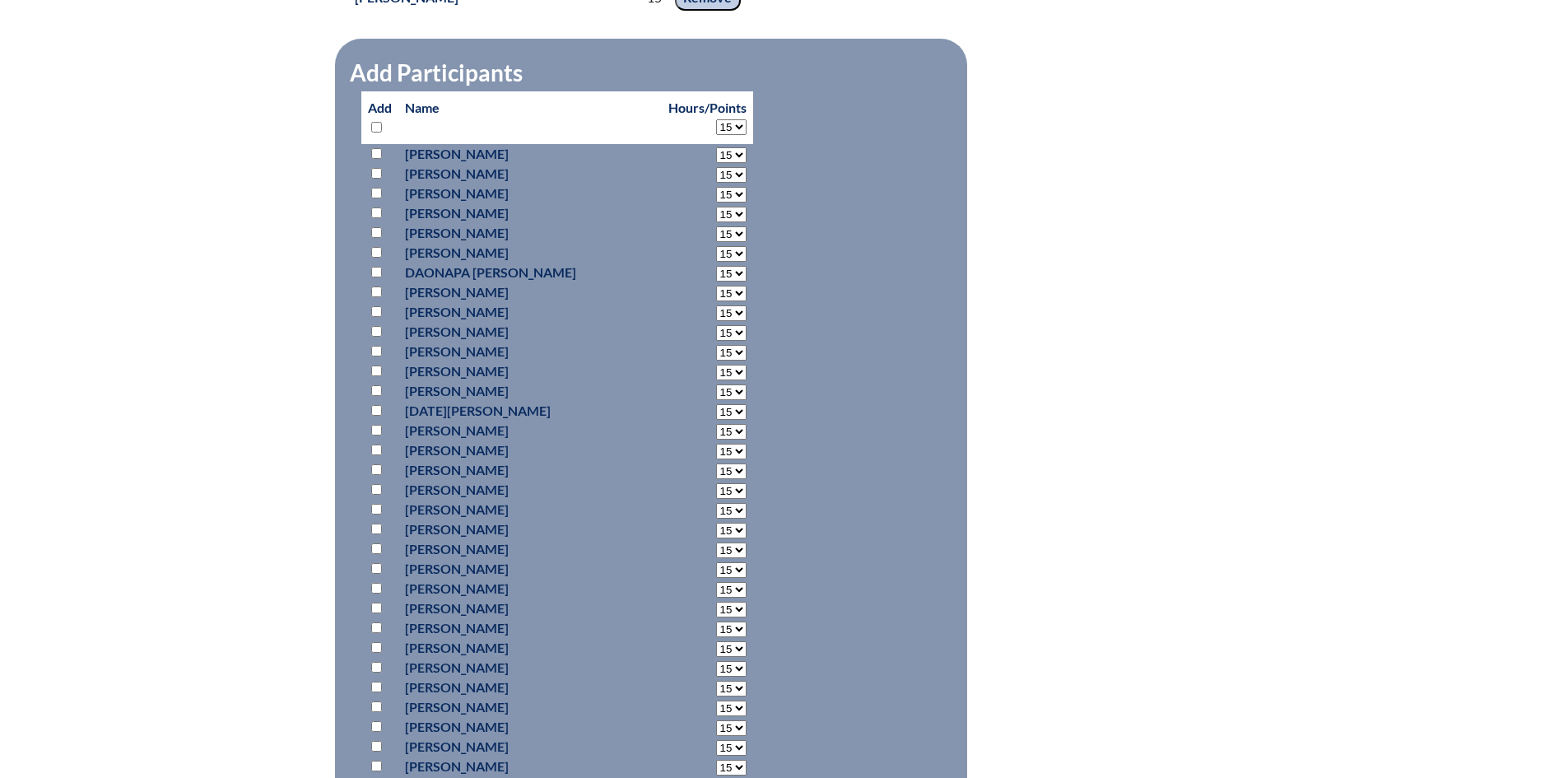
select select "15"
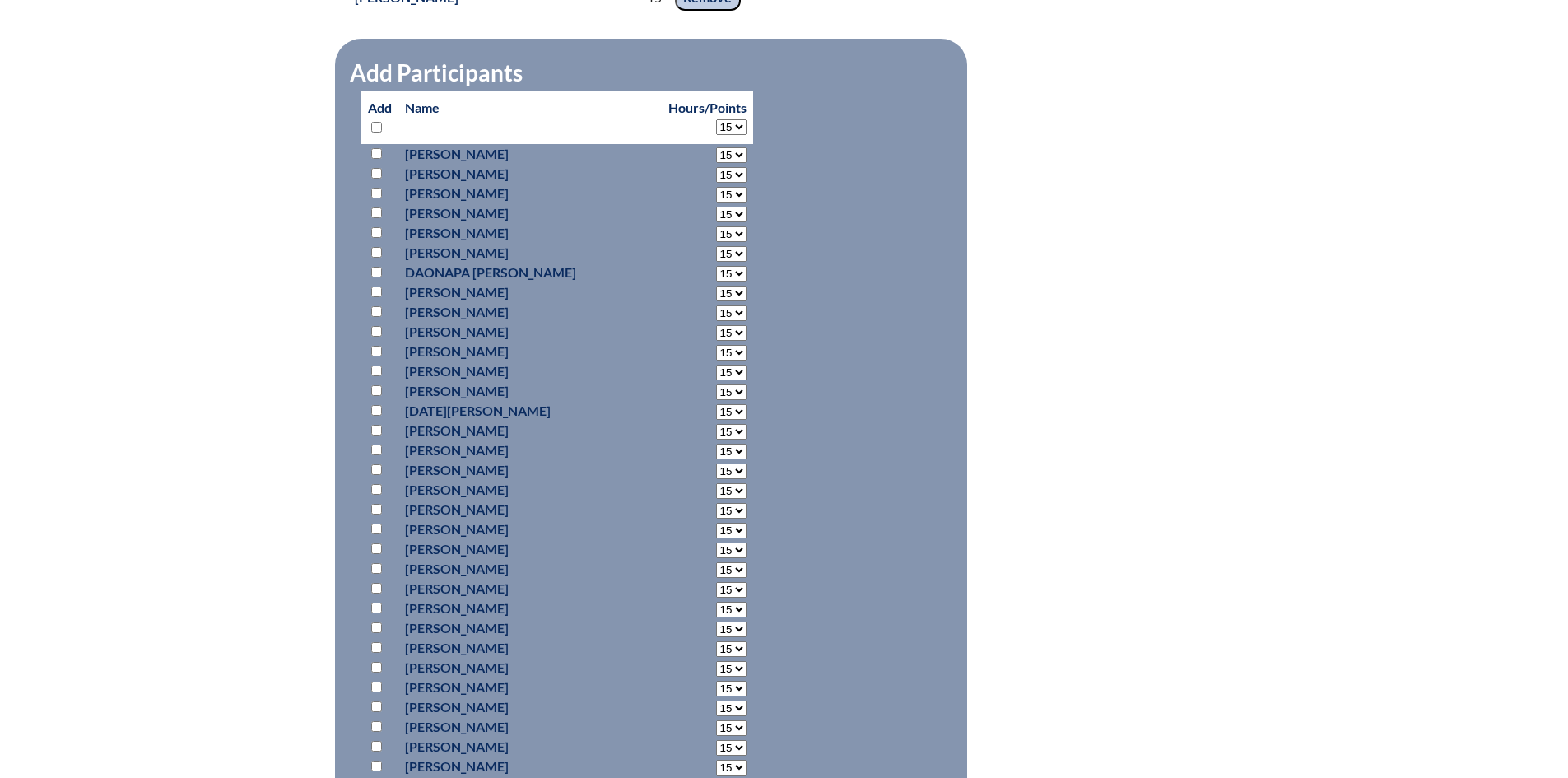
select select "15"
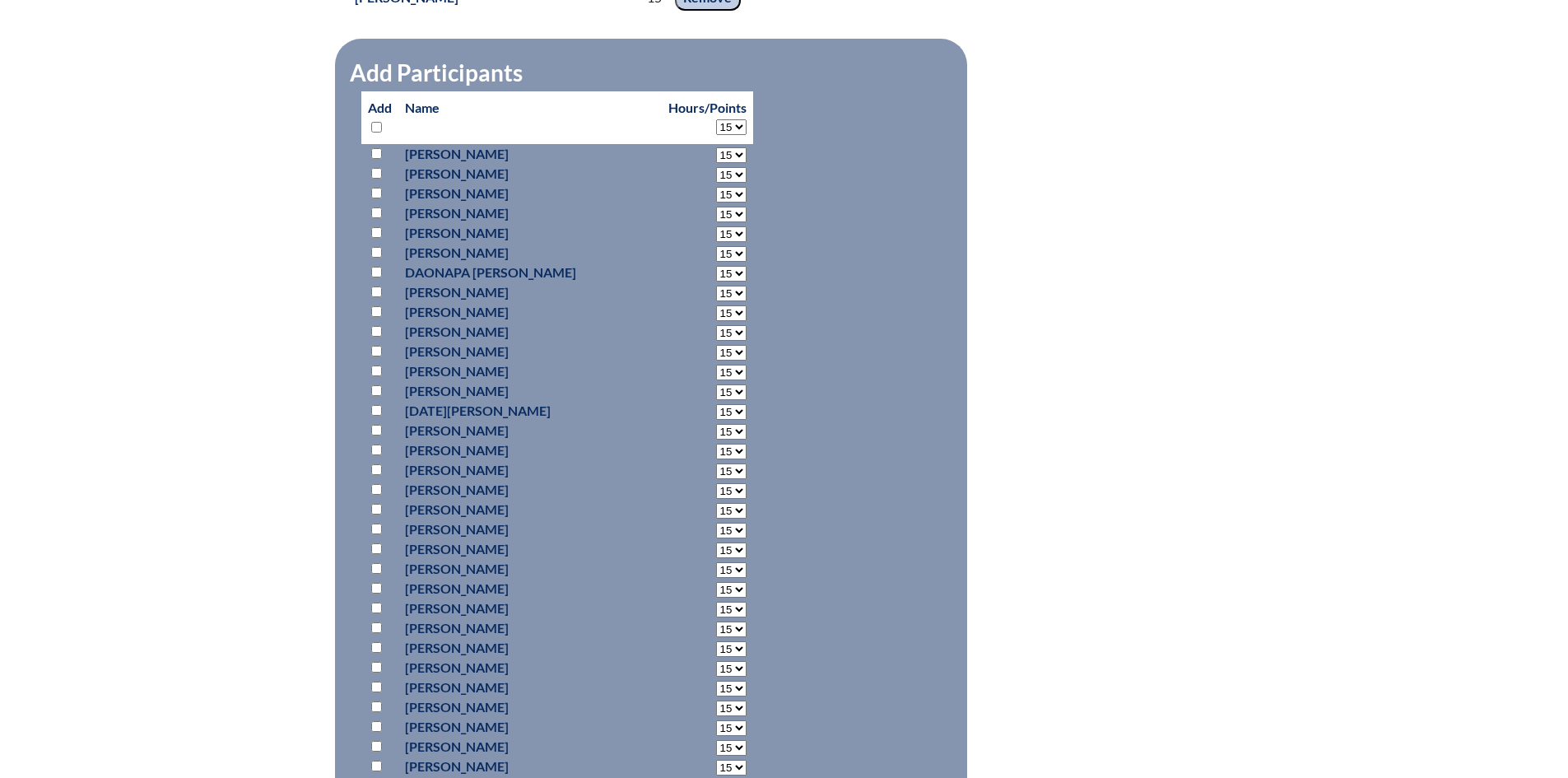
select select "15"
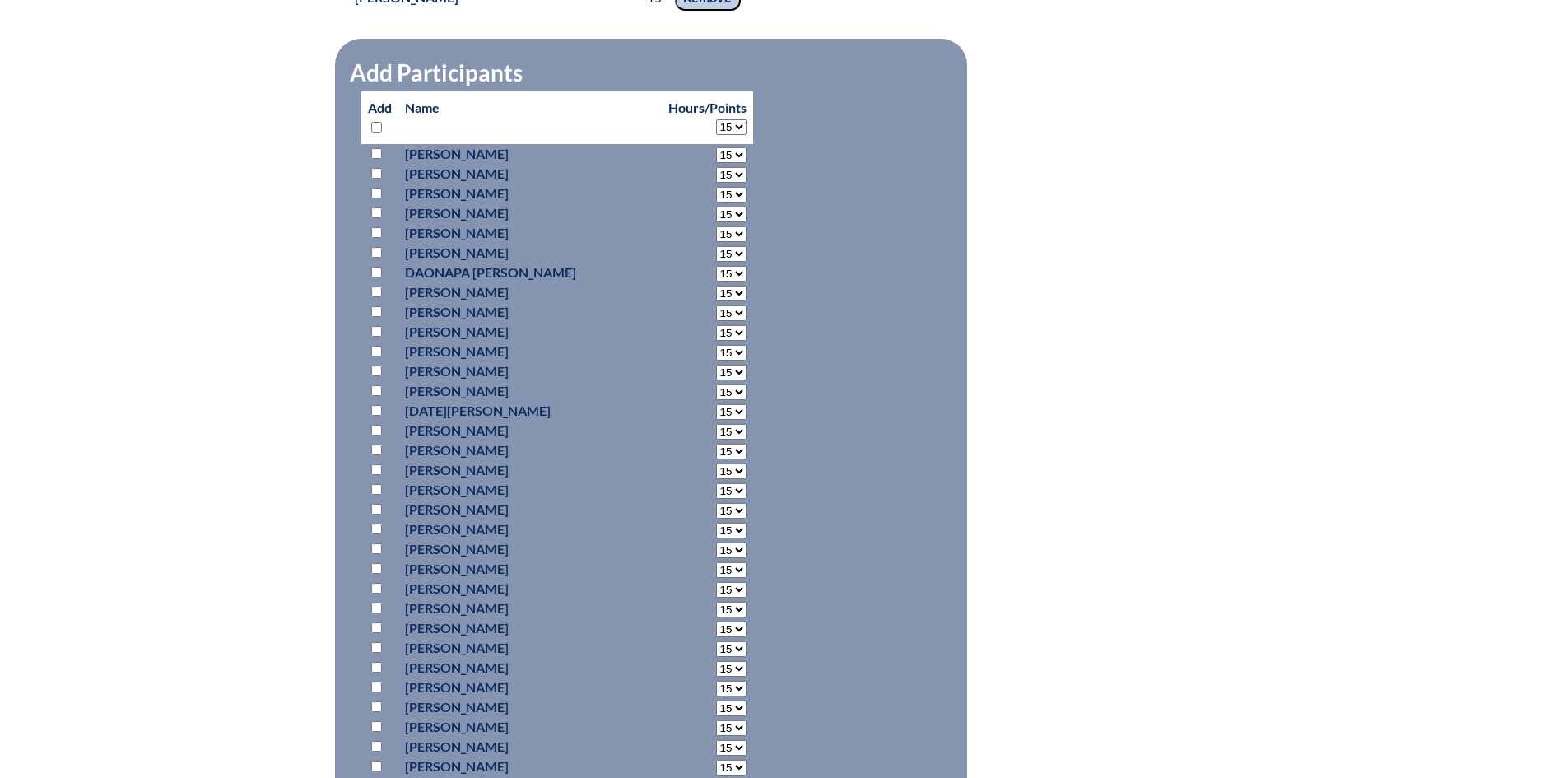
select select "15"
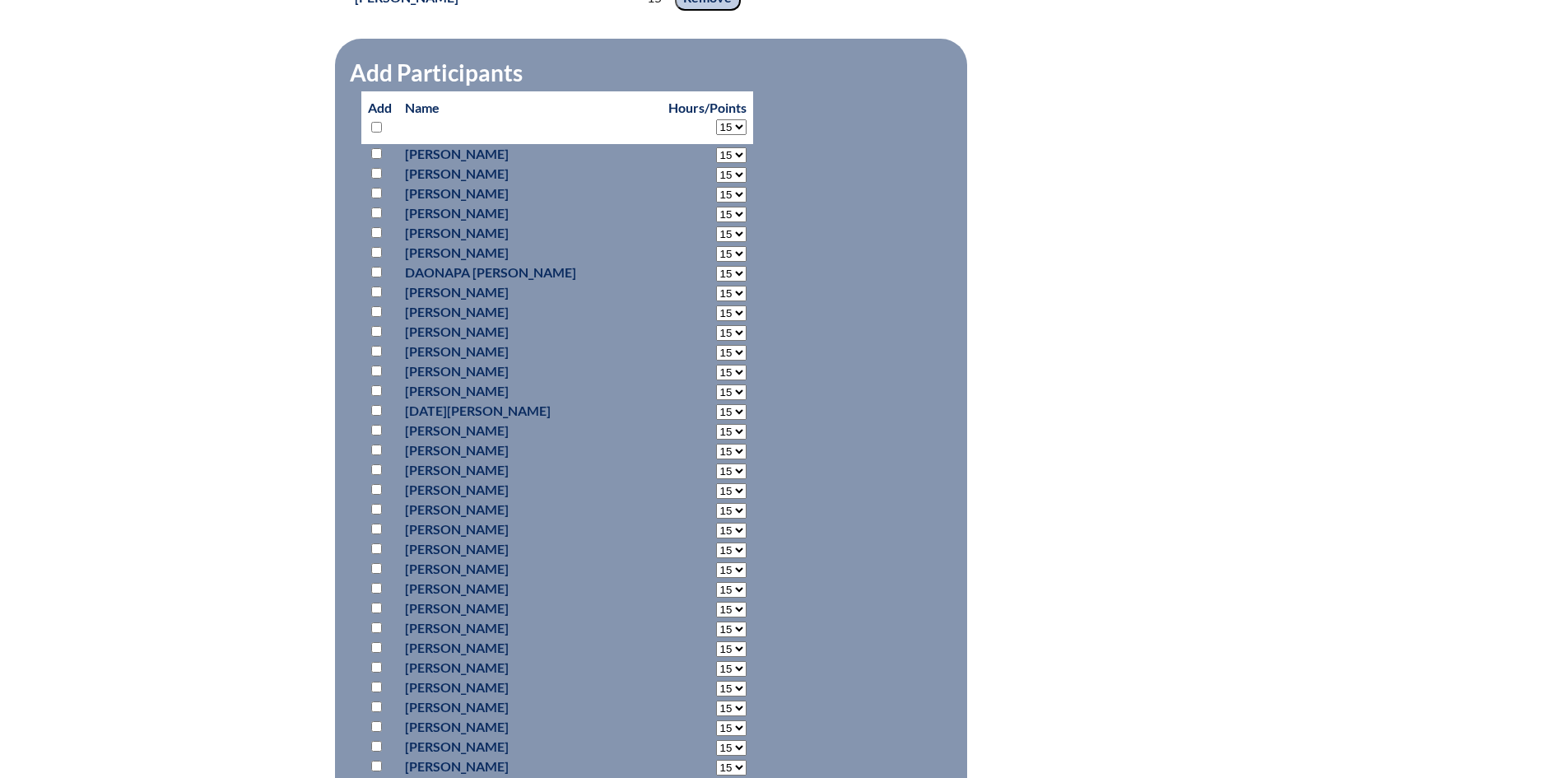
select select "15"
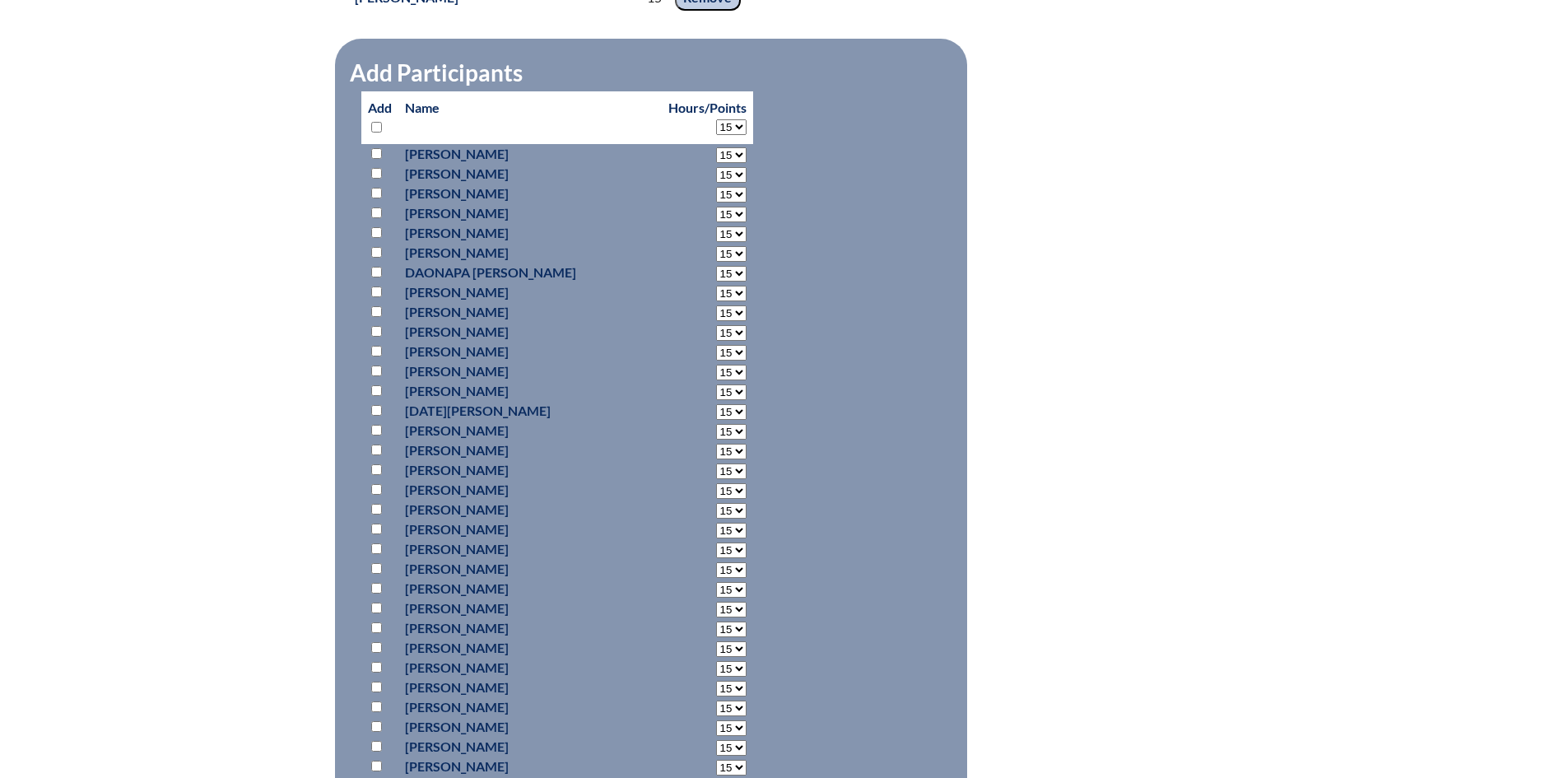
select select "15"
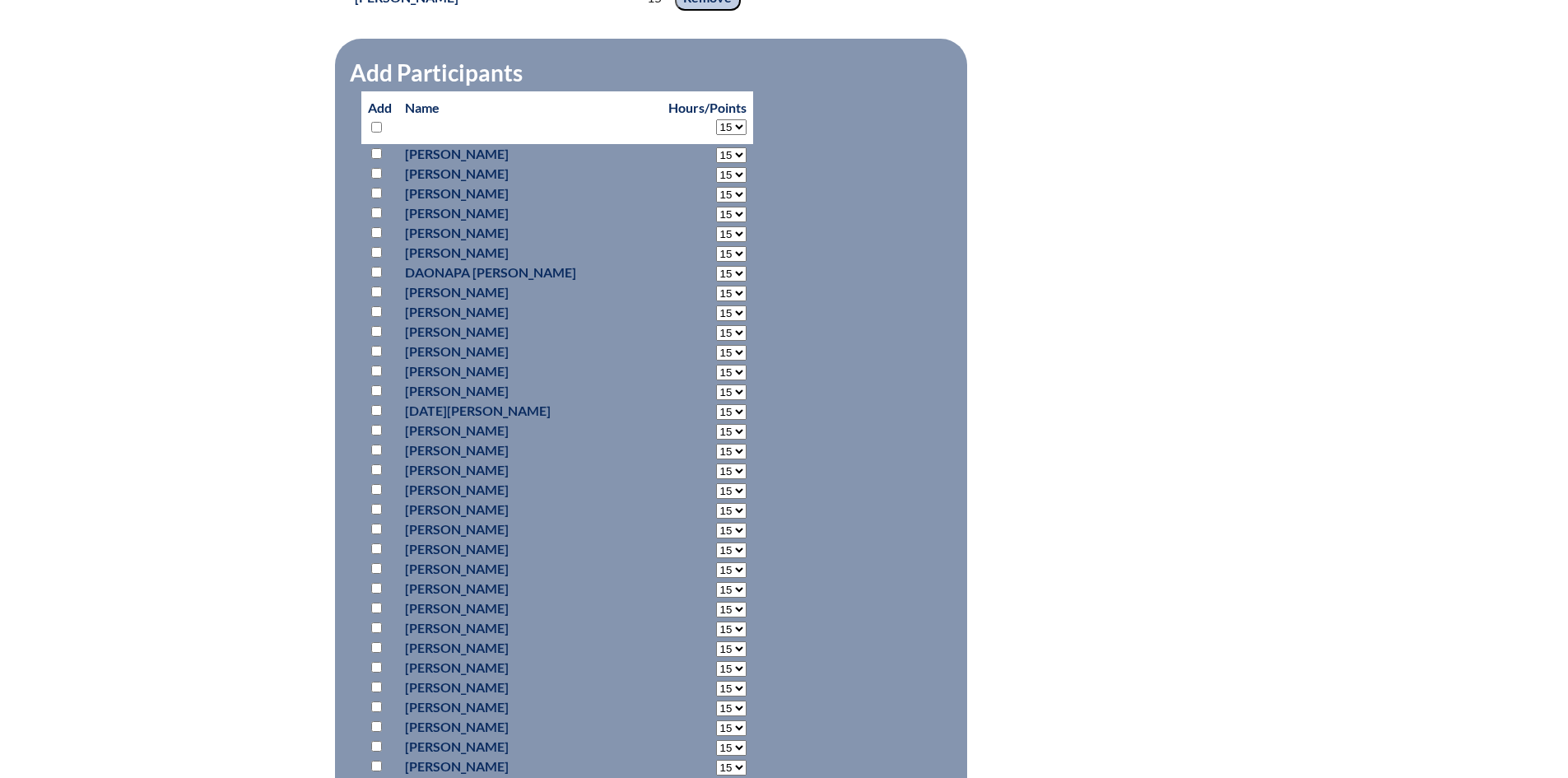
select select "15"
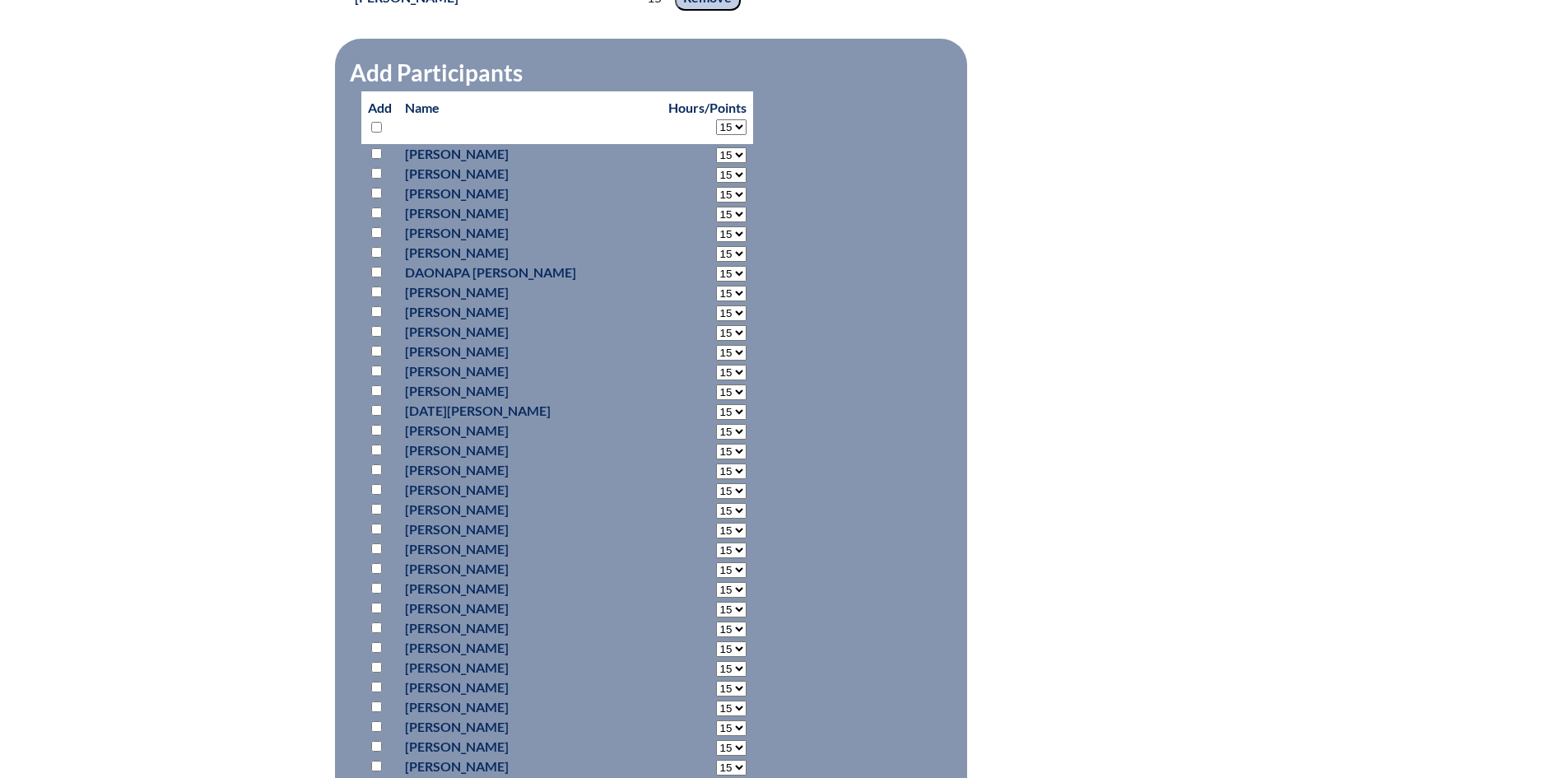
select select "15"
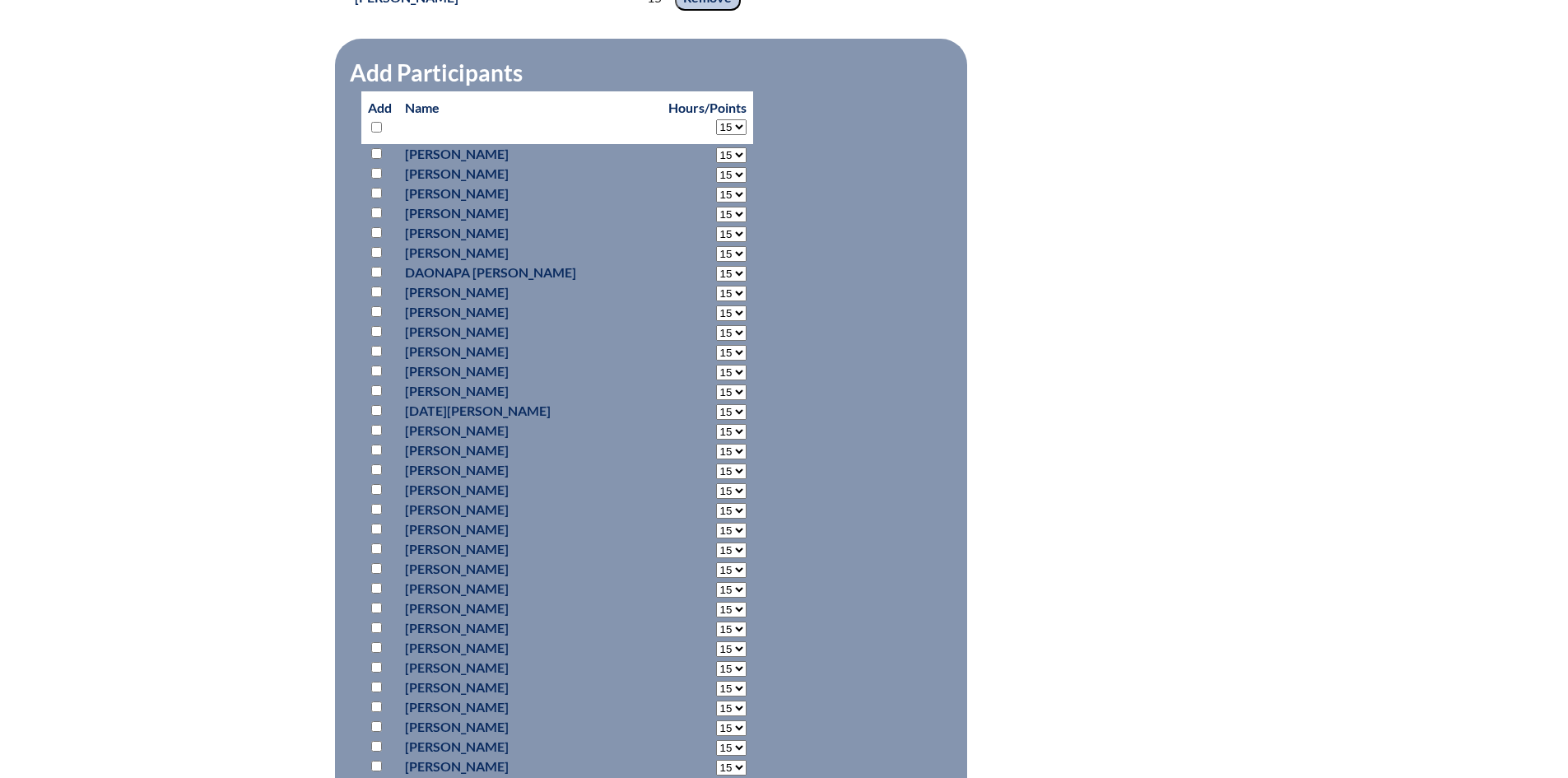
select select "15"
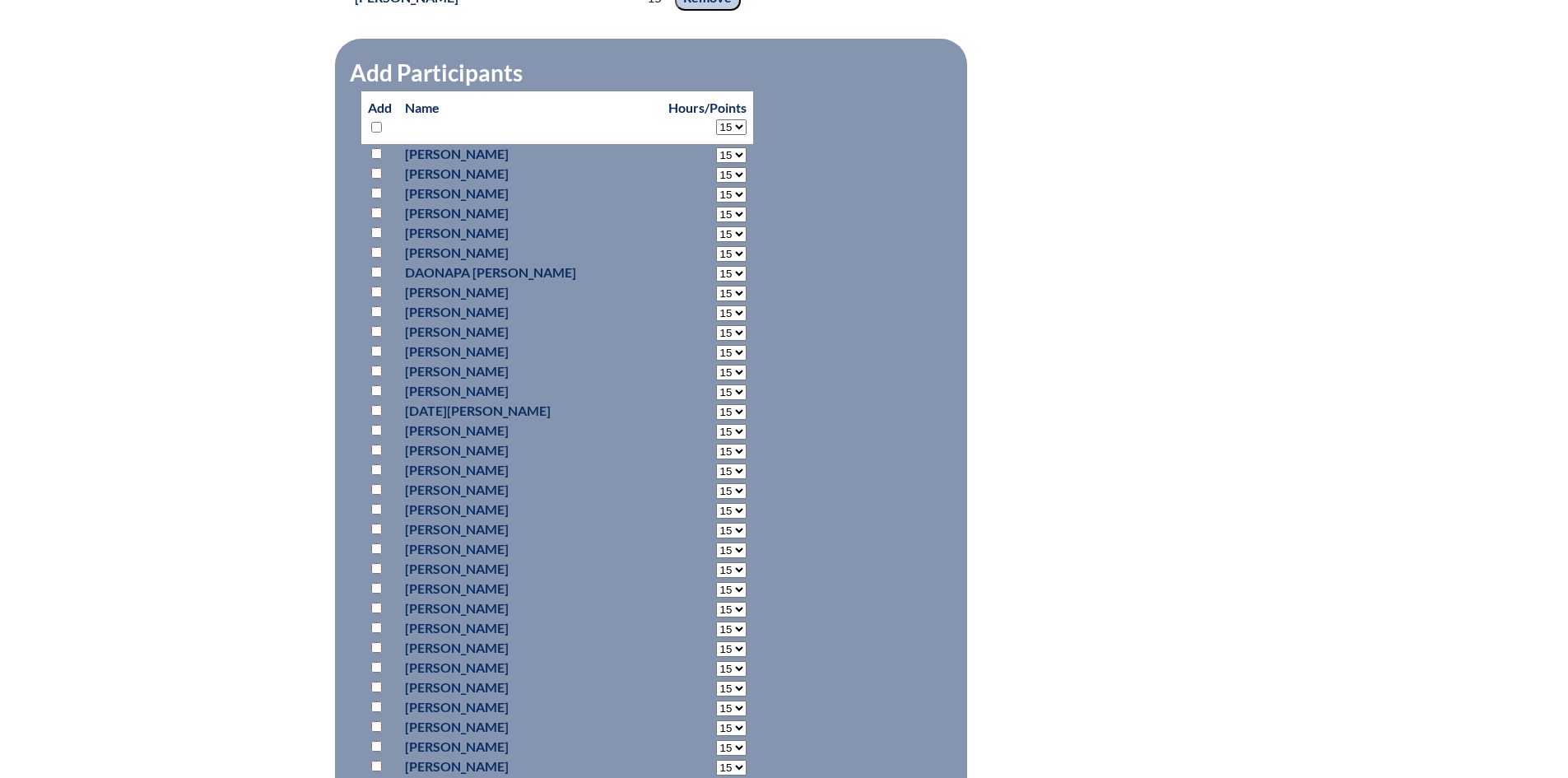
select select "15"
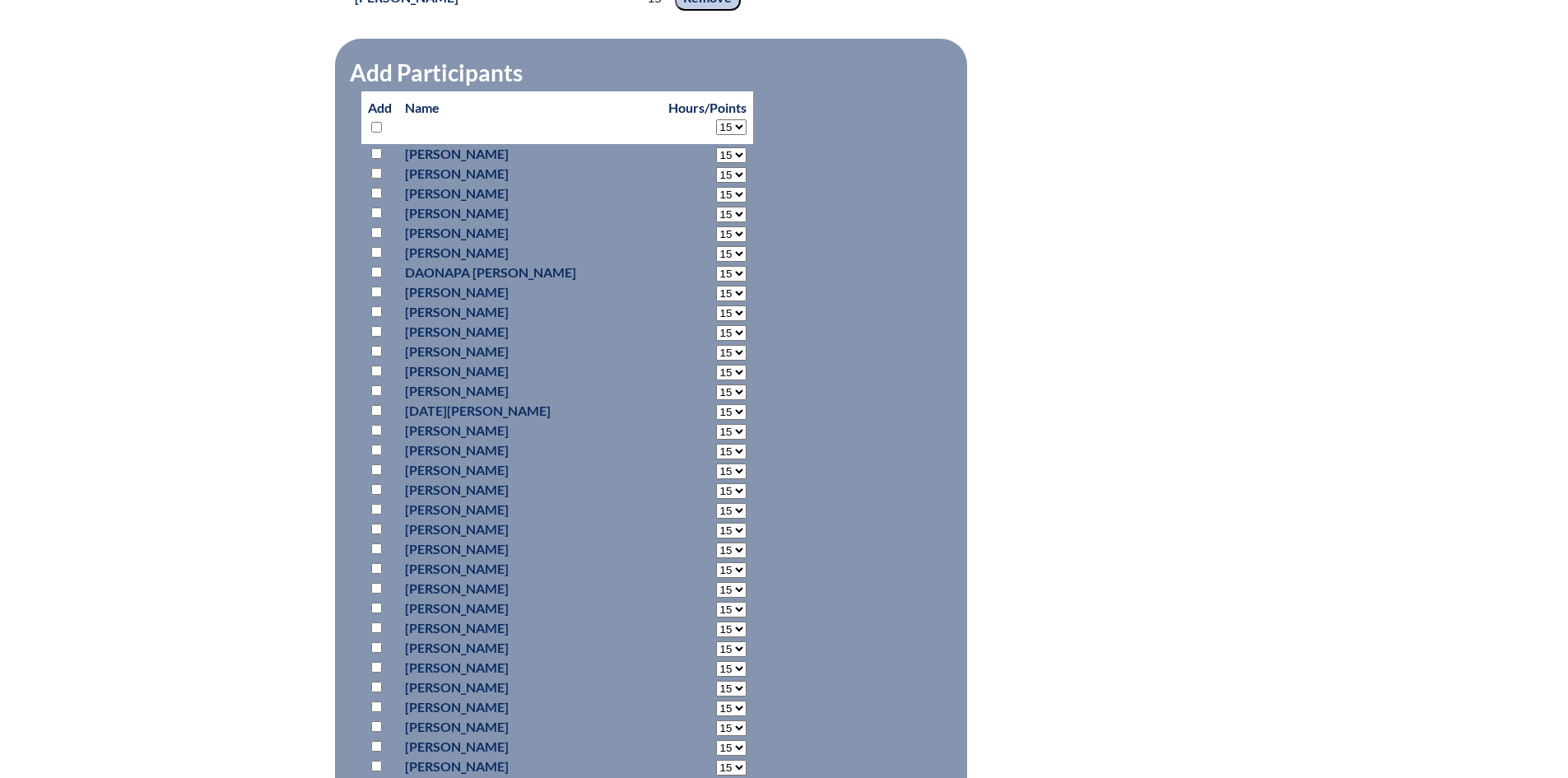
select select "15"
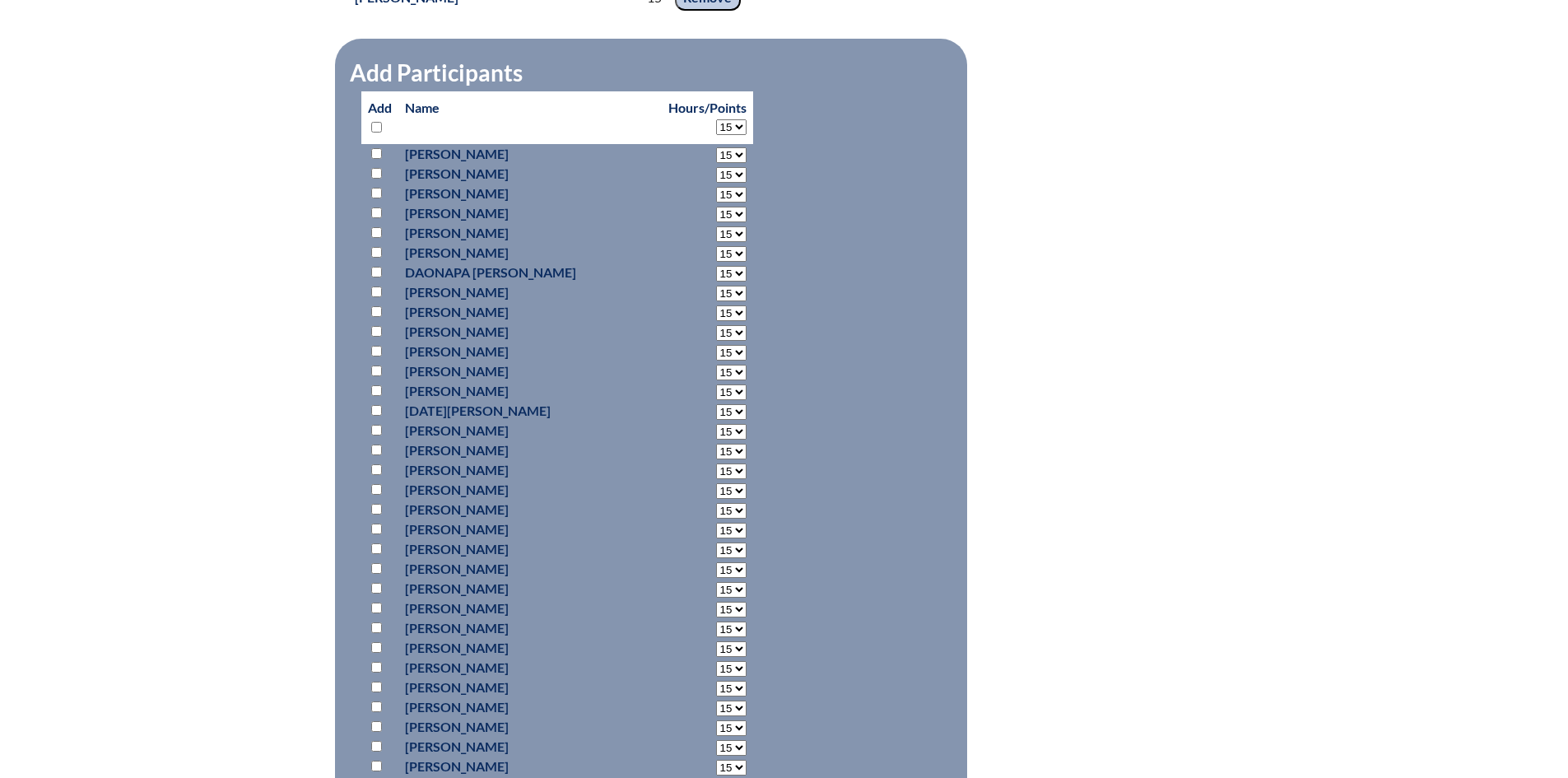
select select "15"
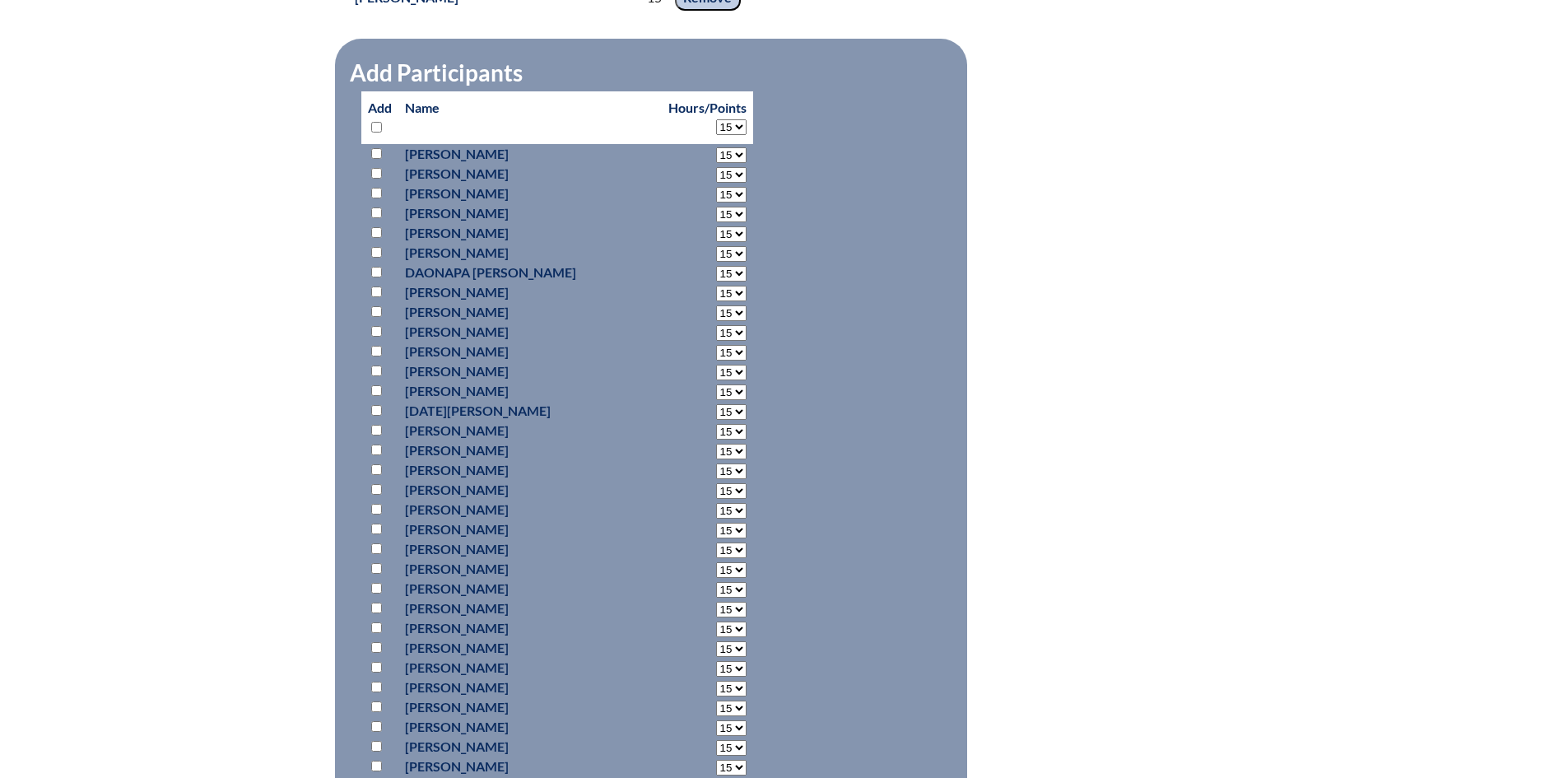
select select "15"
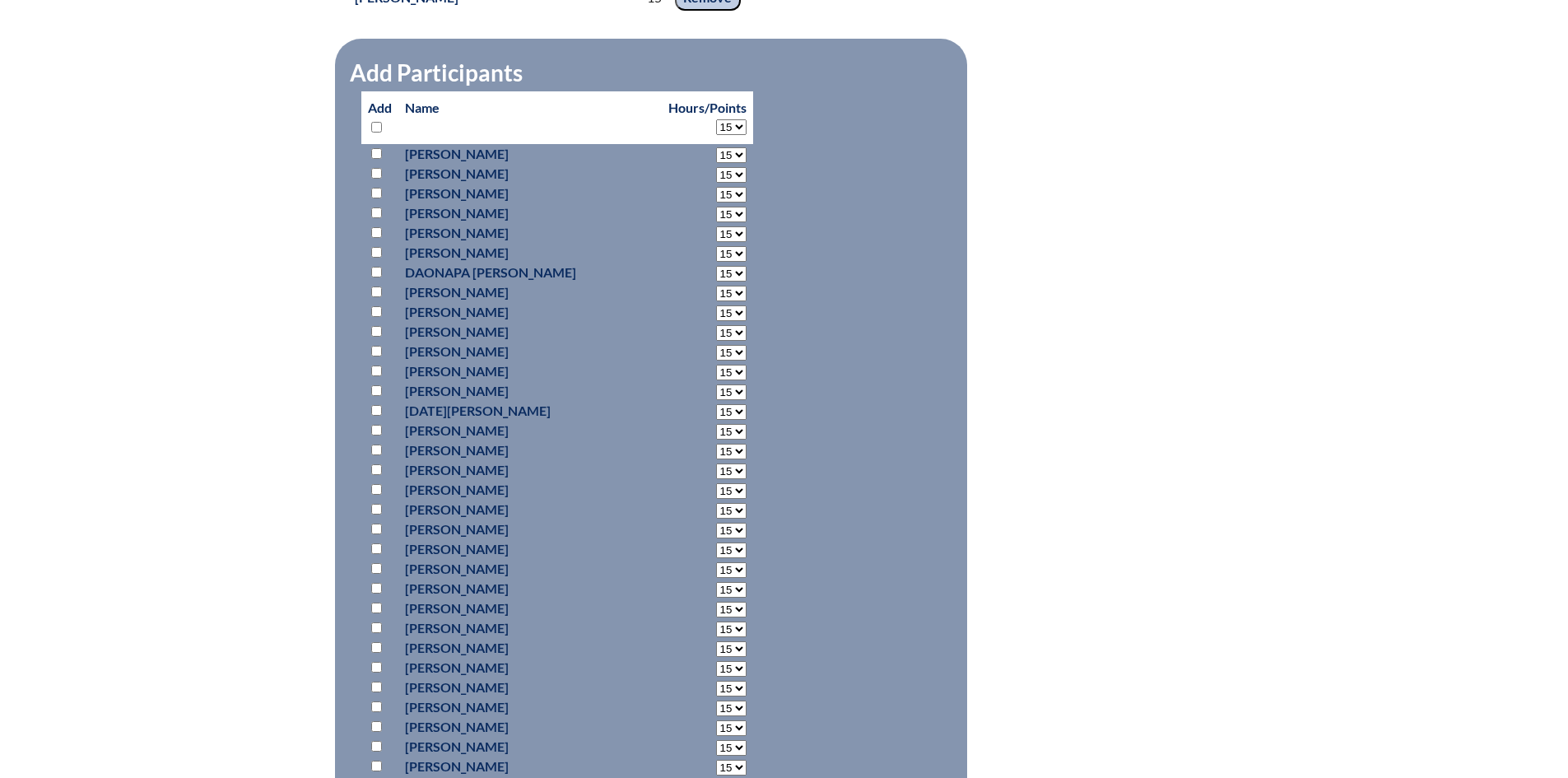
select select "15"
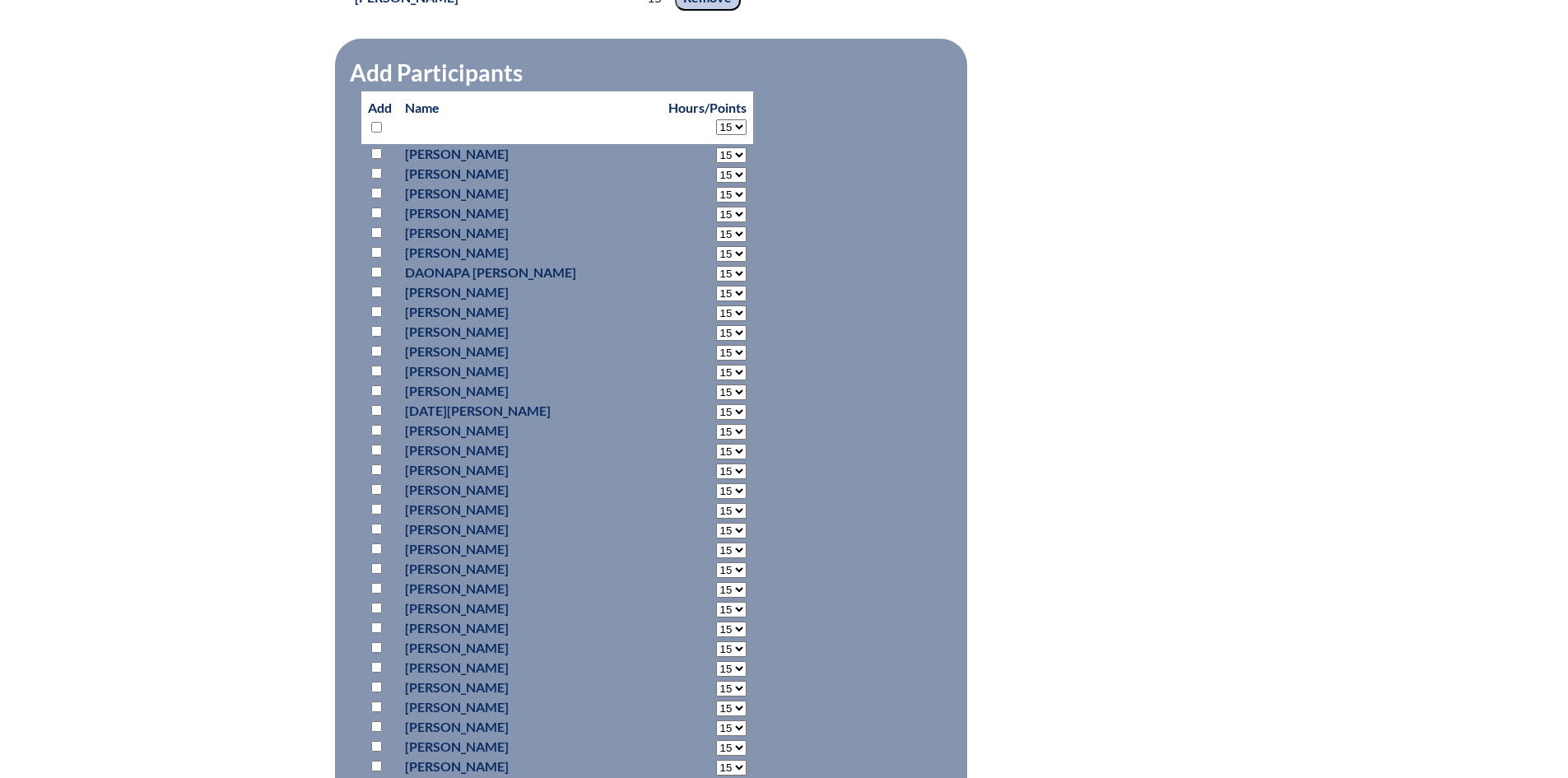
select select "15"
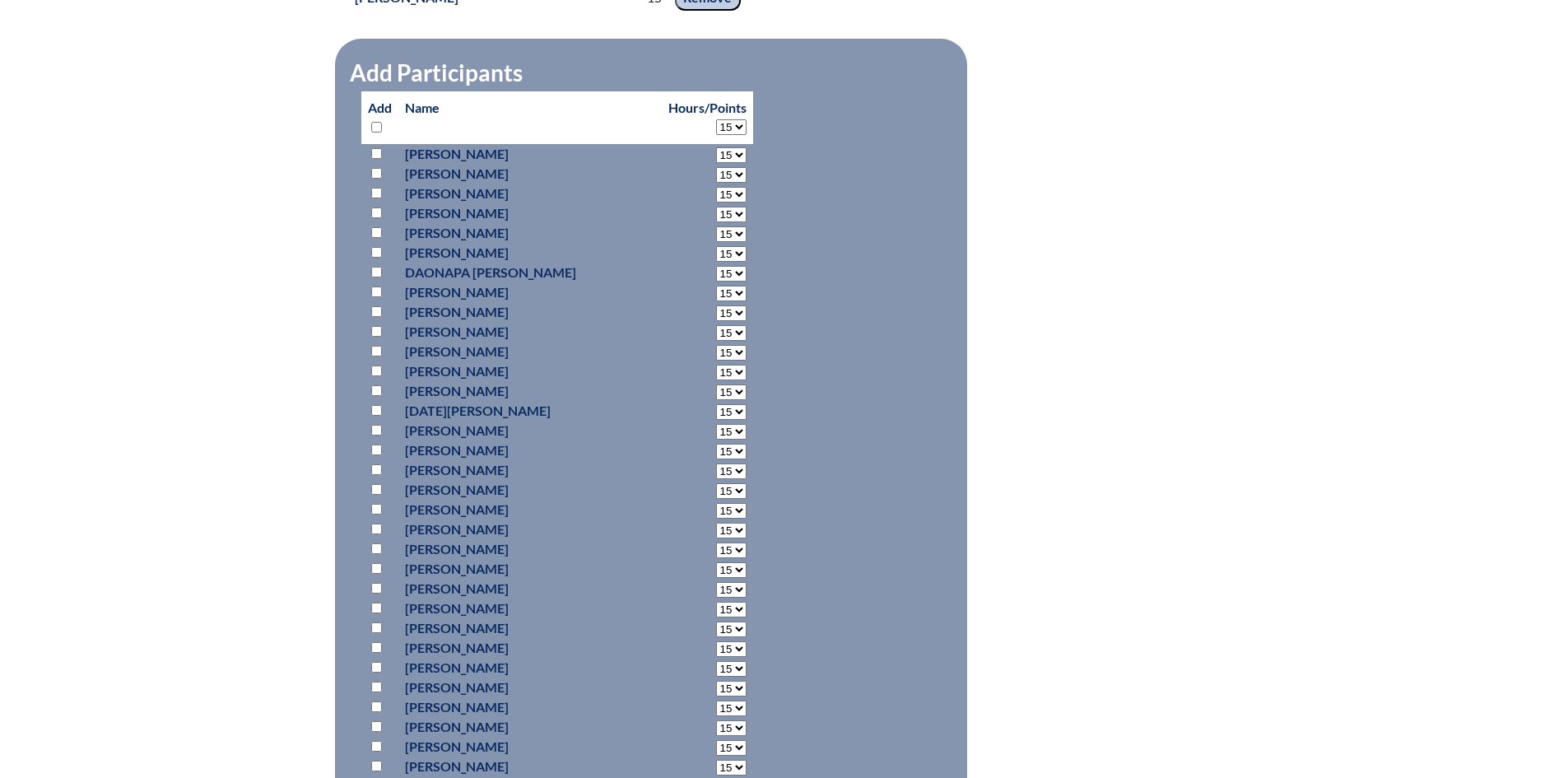
select select "15"
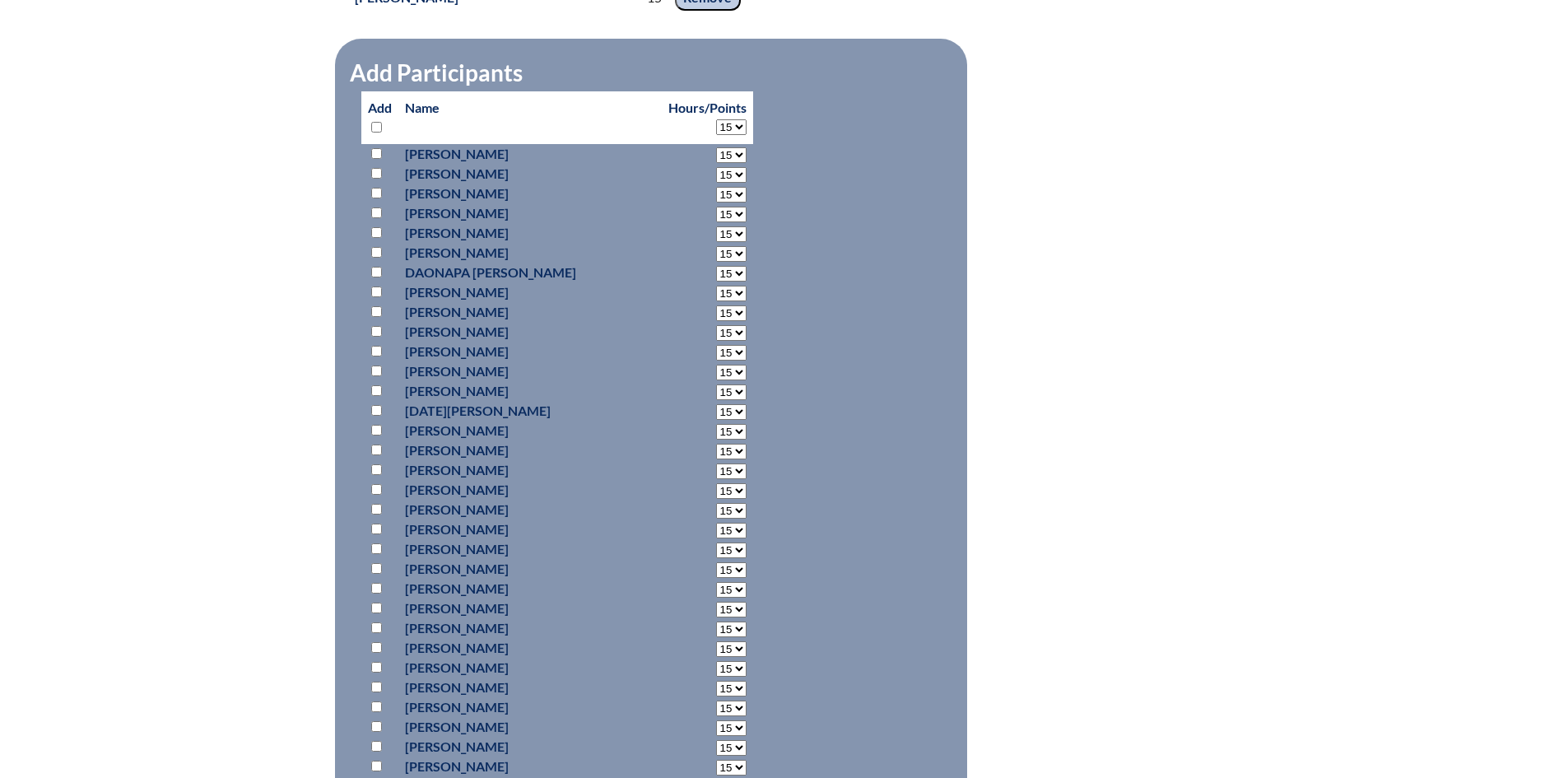
select select "15"
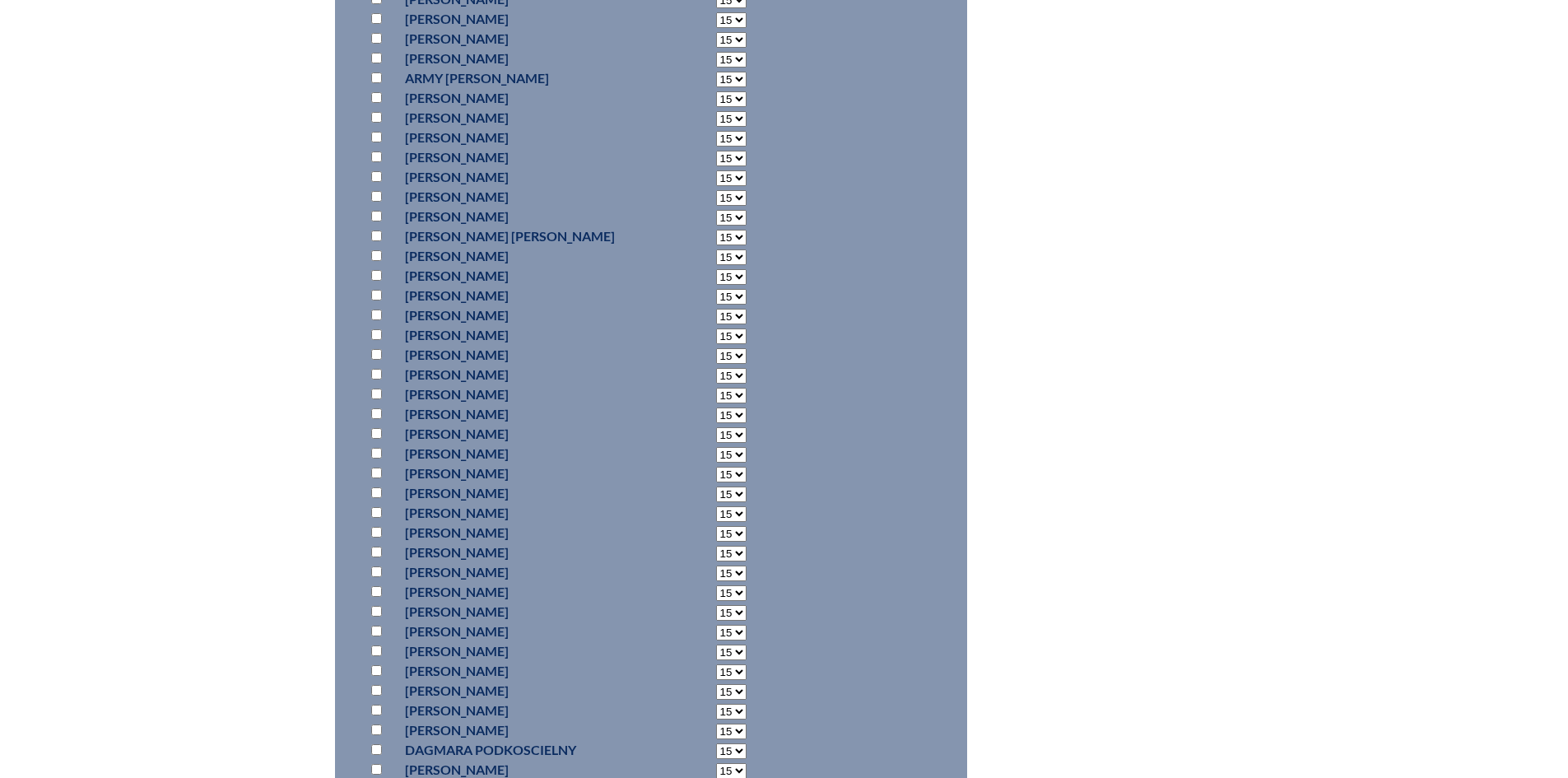
scroll to position [9220, 0]
click at [377, 596] on input "checkbox" at bounding box center [376, 601] width 11 height 11
click at [374, 570] on input "checkbox" at bounding box center [376, 571] width 11 height 11
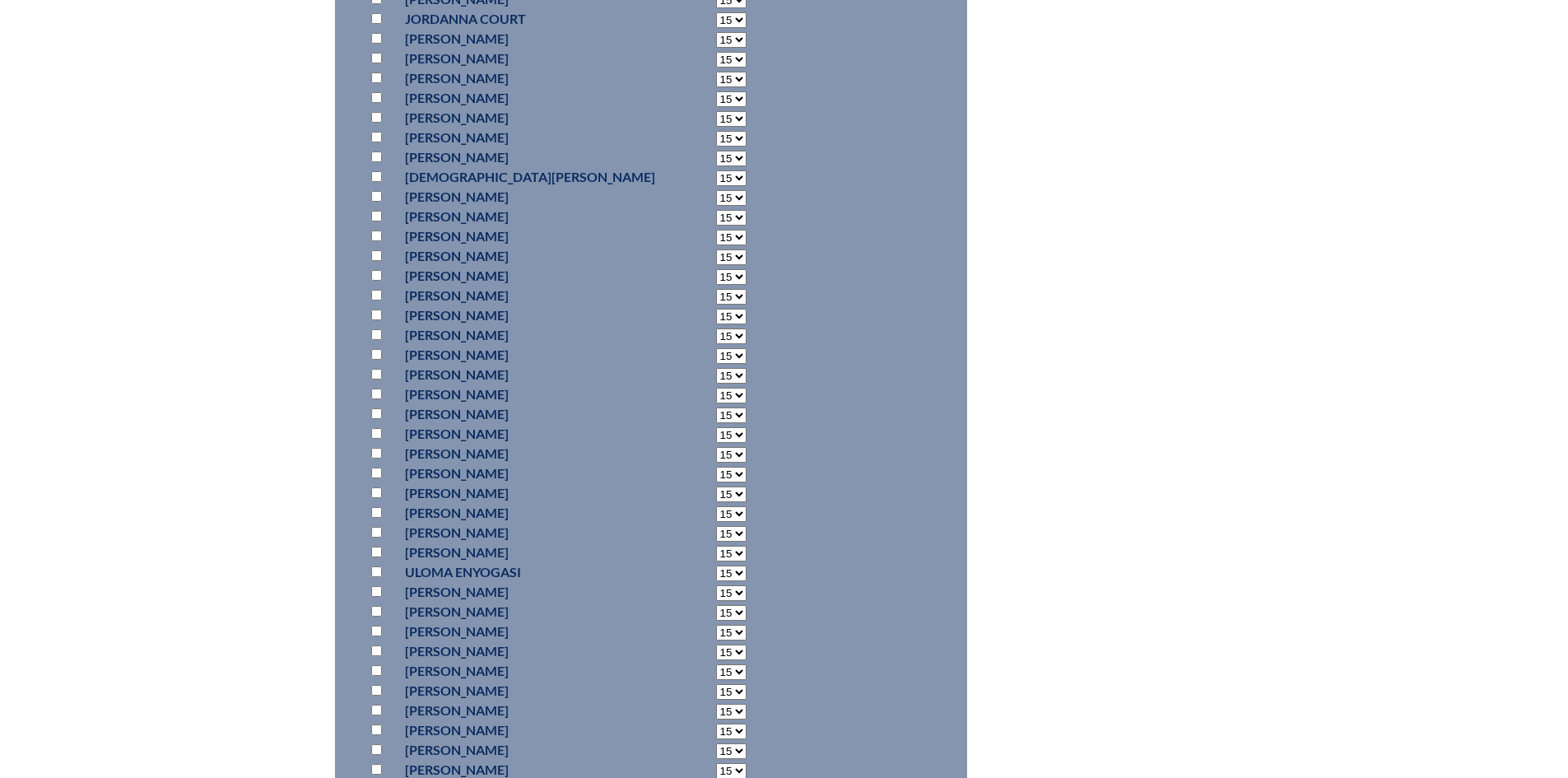
click at [373, 509] on input "checkbox" at bounding box center [376, 512] width 11 height 11
click at [374, 639] on input "checkbox" at bounding box center [376, 644] width 11 height 11
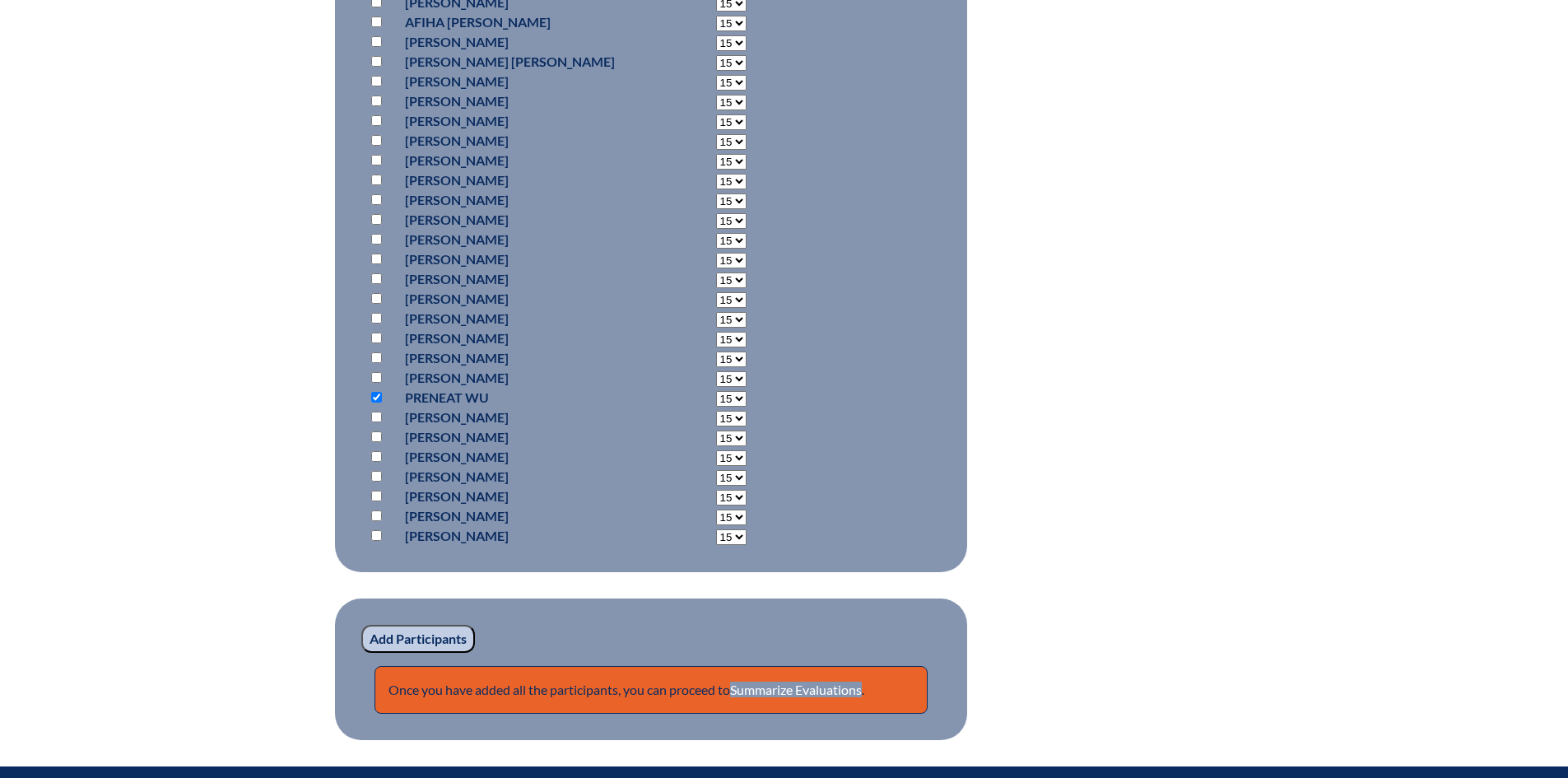
scroll to position [12019, 0]
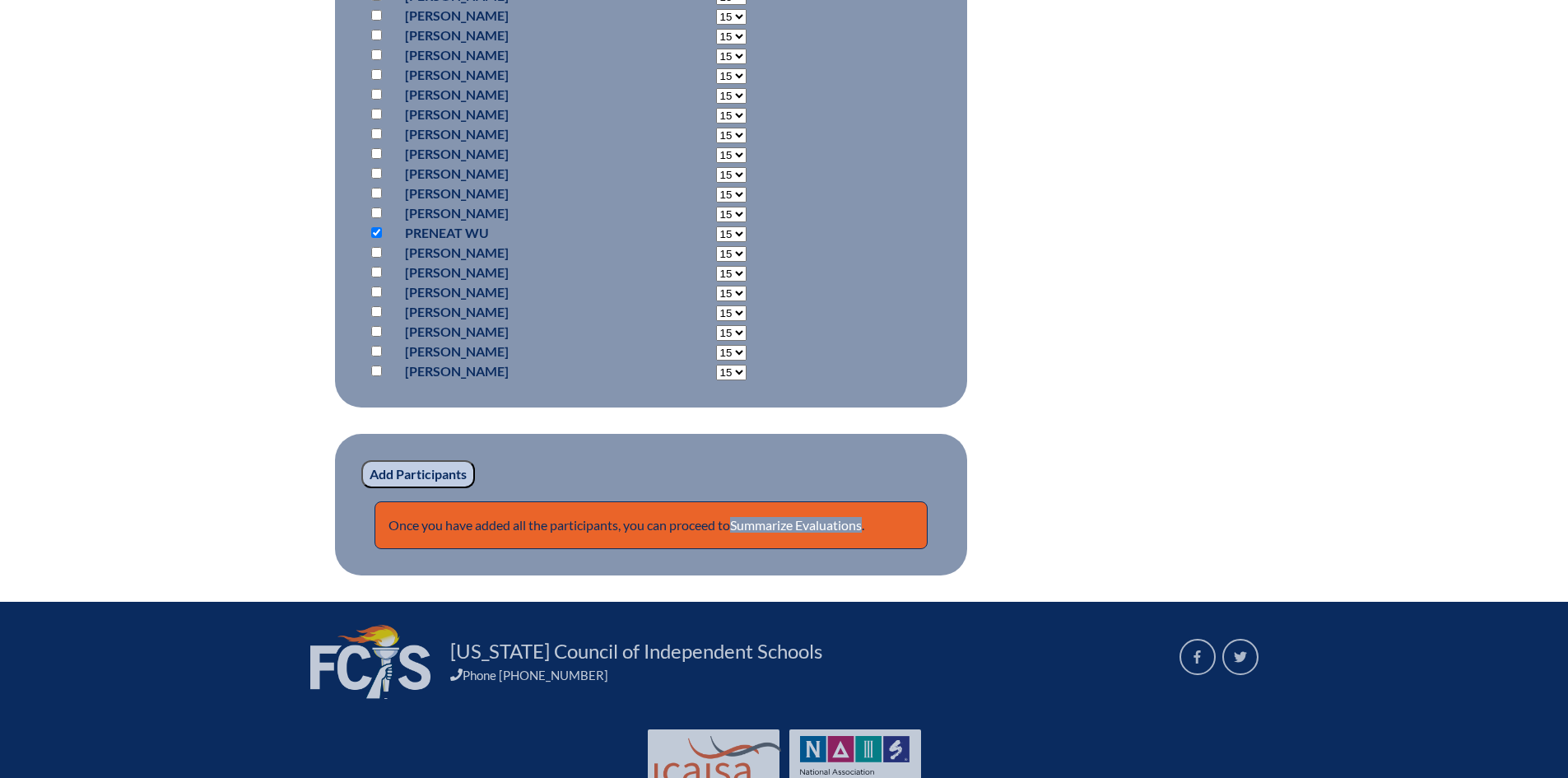
click at [413, 465] on input "Add Participants" at bounding box center [418, 474] width 113 height 28
